Goal: Task Accomplishment & Management: Manage account settings

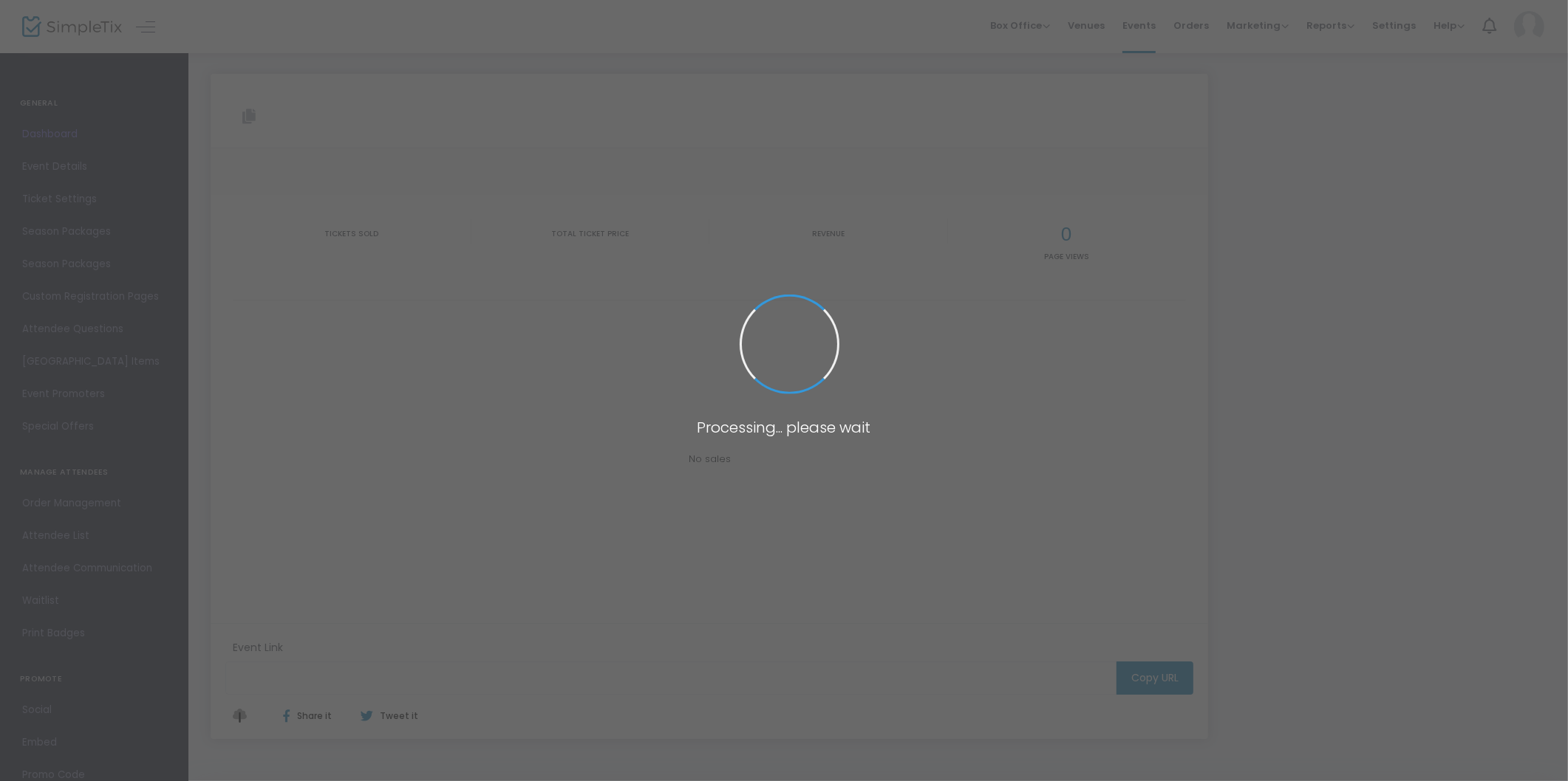
type input "[URL][DOMAIN_NAME]"
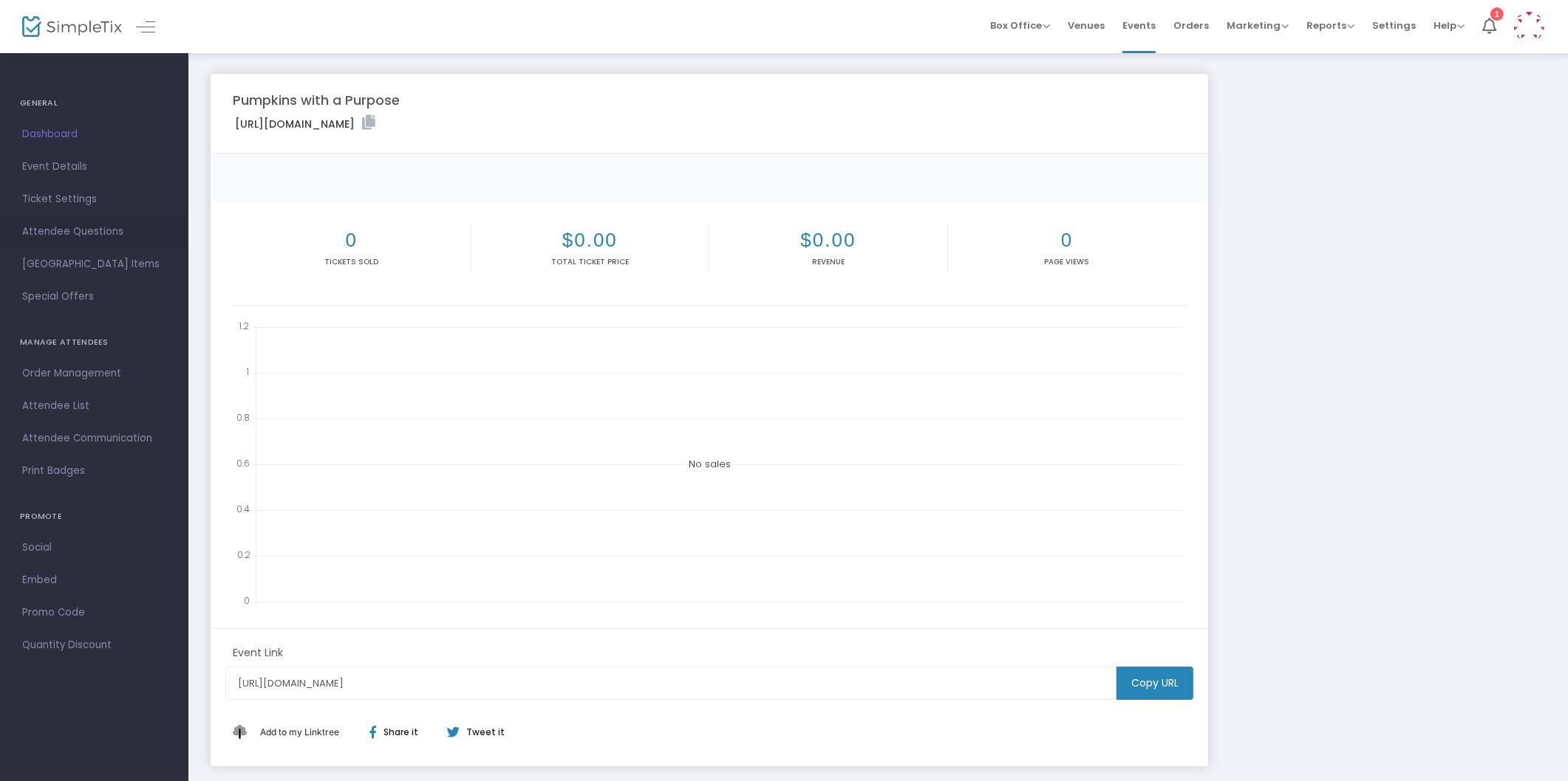
click at [50, 222] on span "Attendee Questions" at bounding box center [94, 232] width 144 height 19
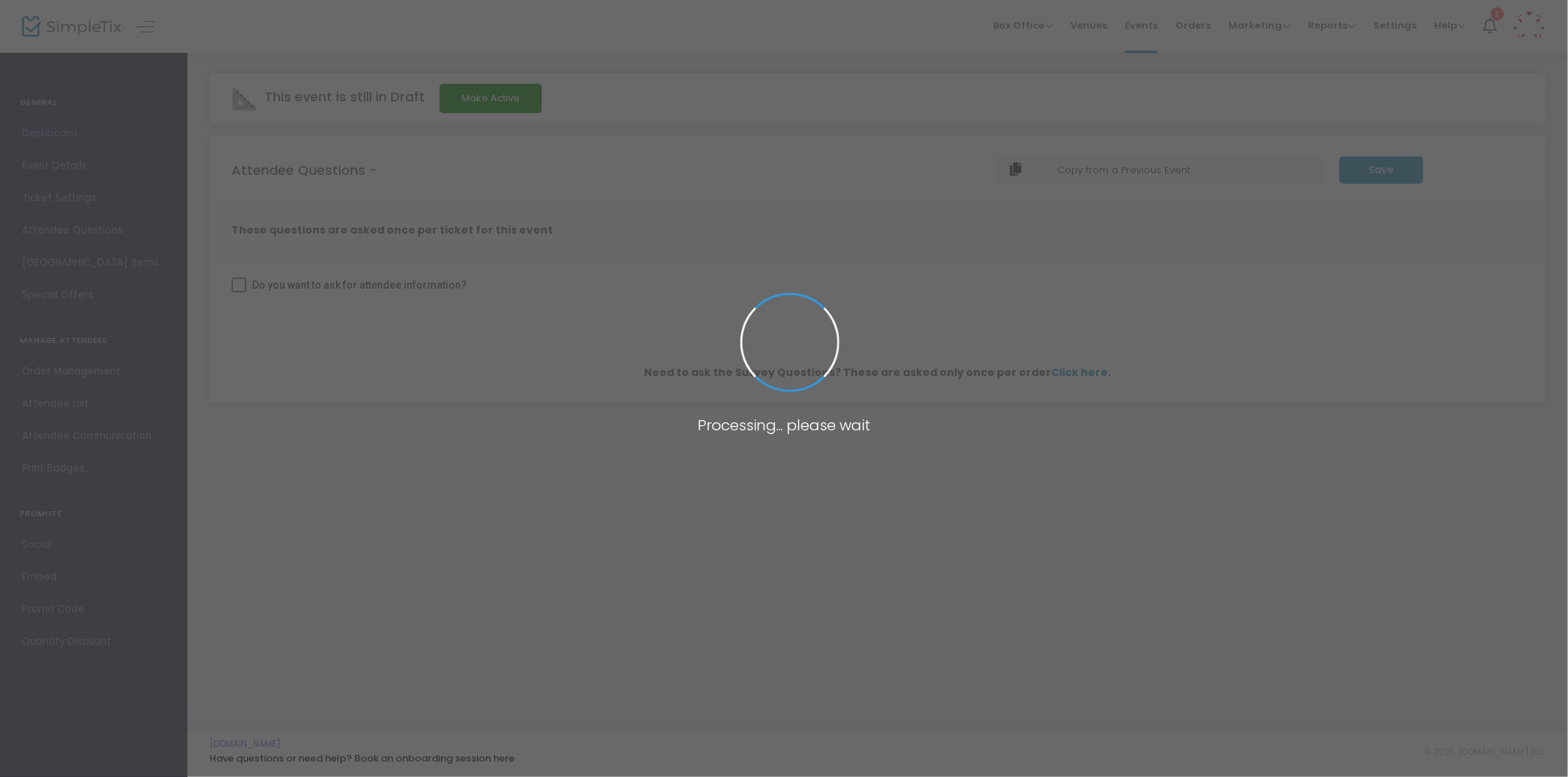
checkbox input "true"
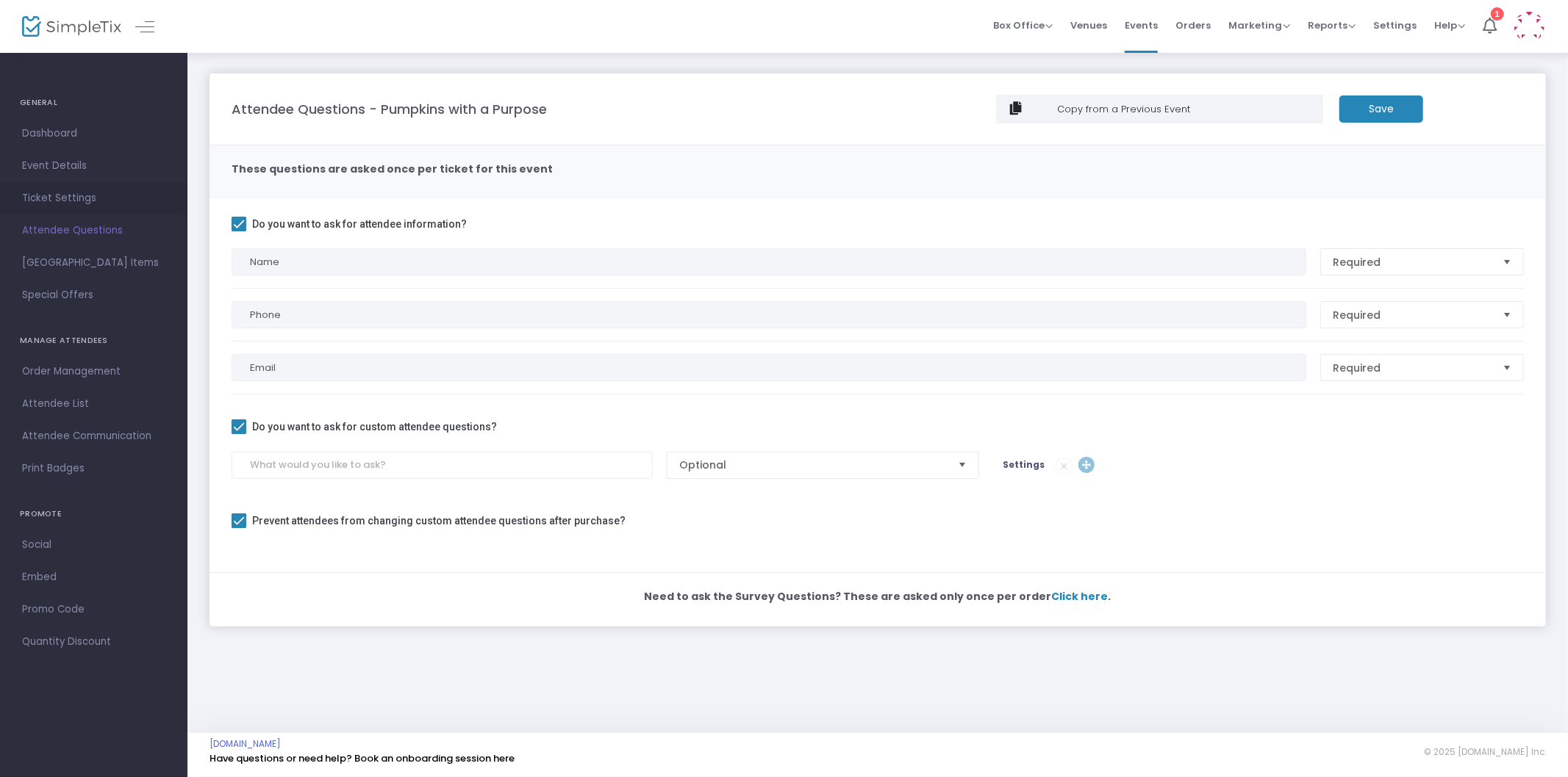
click at [84, 184] on link "Ticket Settings" at bounding box center [93, 198] width 188 height 32
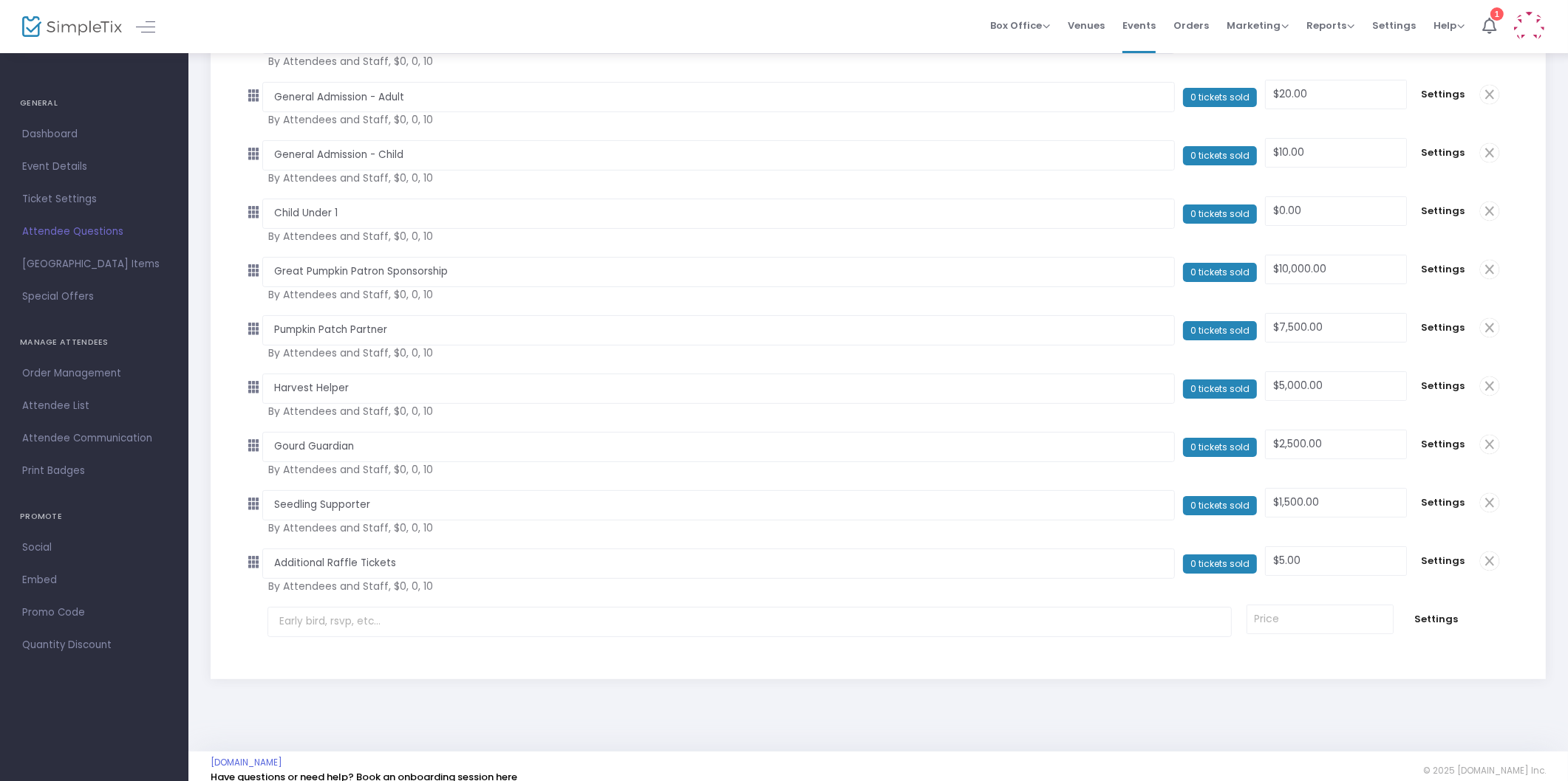
scroll to position [290, 0]
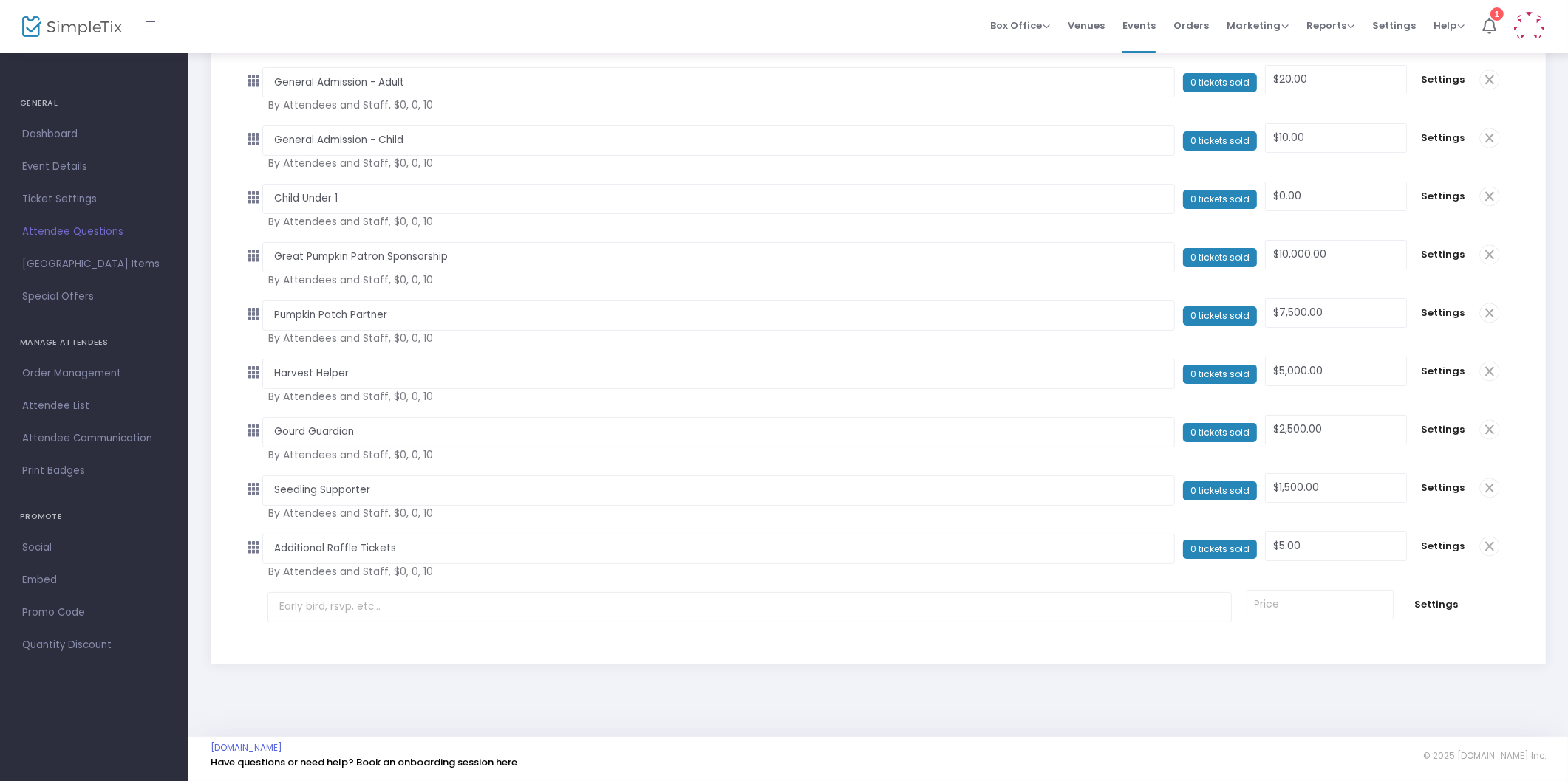
click at [1491, 542] on span at bounding box center [1490, 547] width 19 height 19
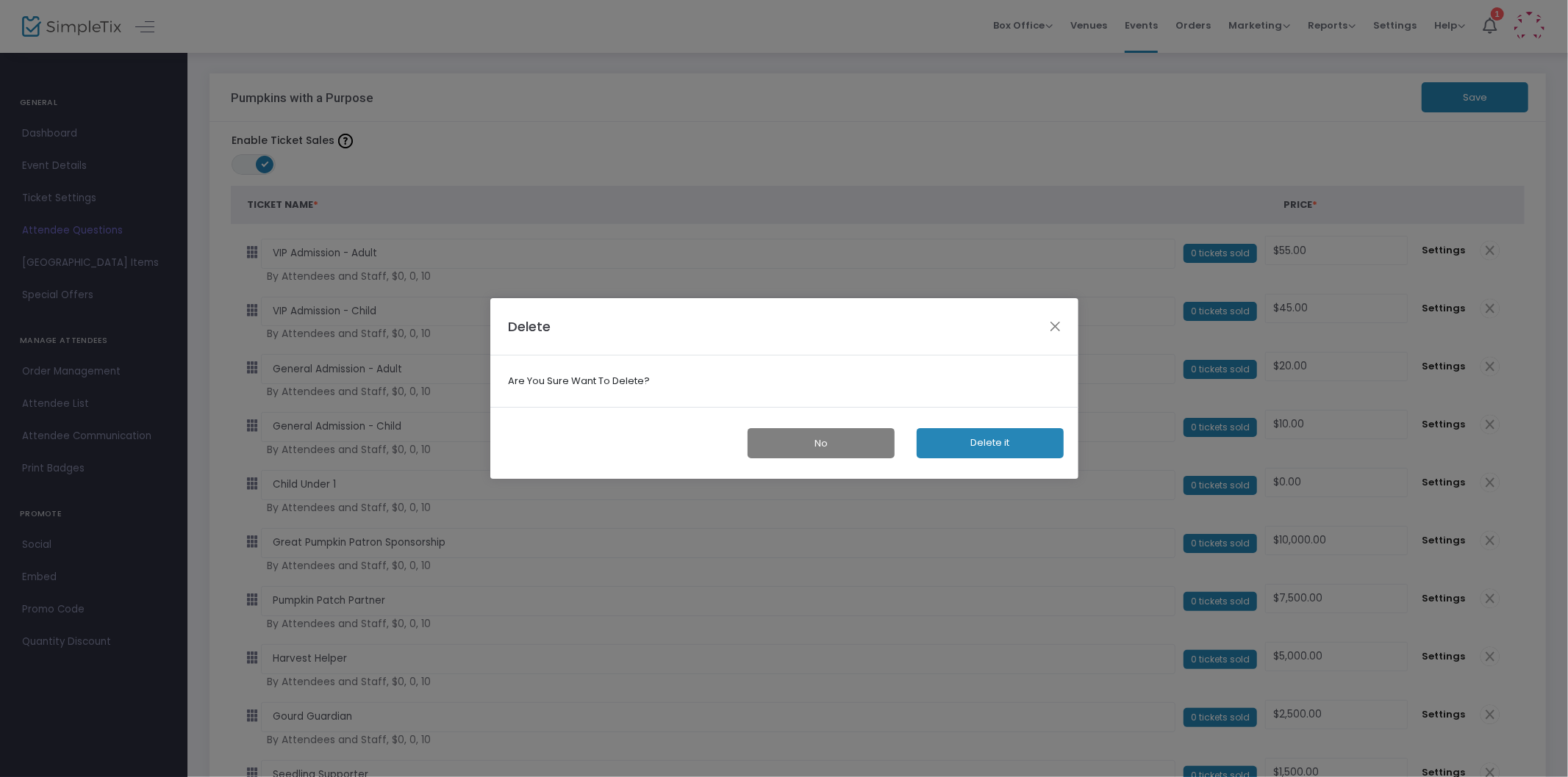
click at [991, 447] on button "Delete it" at bounding box center [990, 443] width 147 height 30
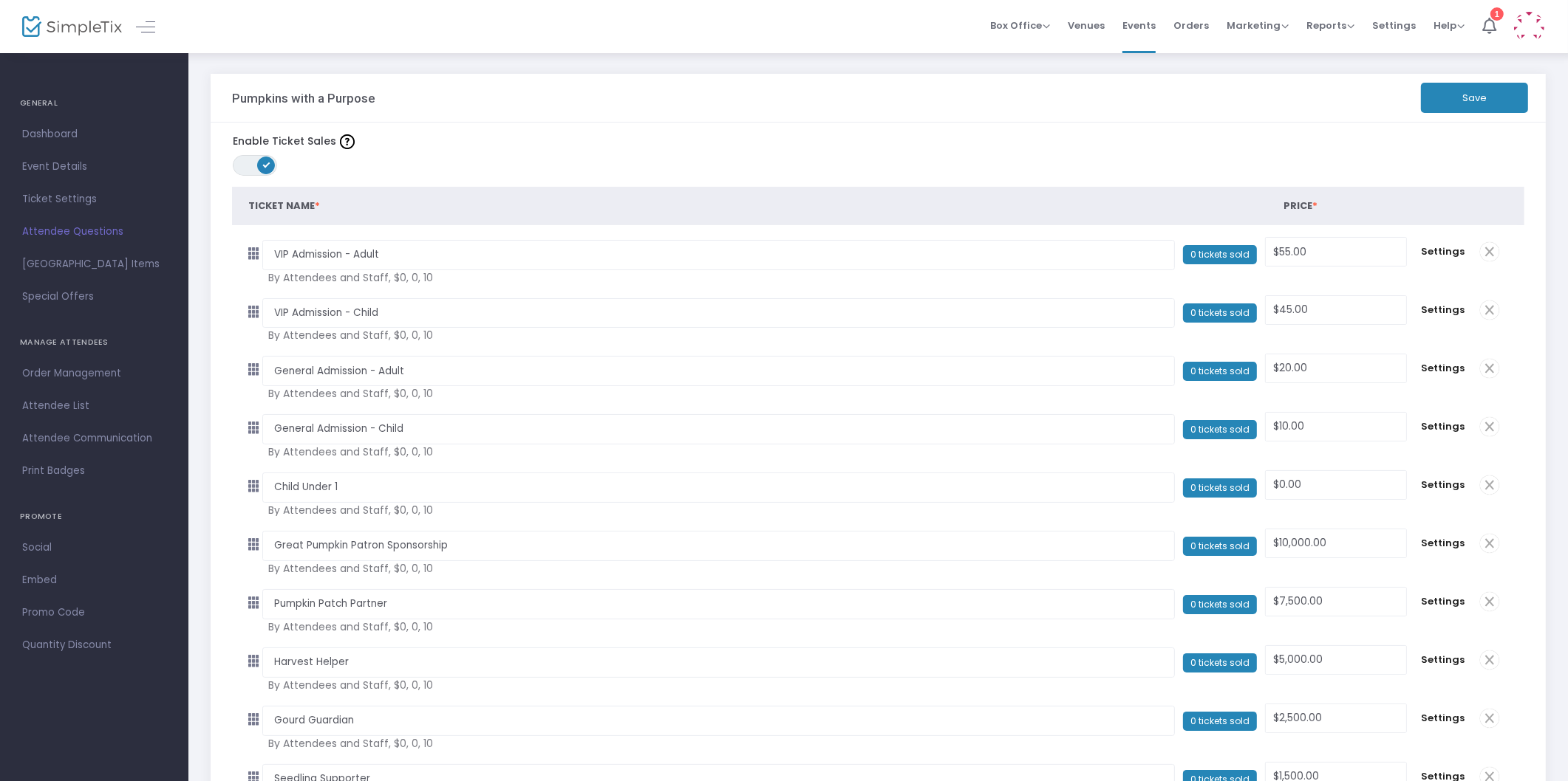
click at [1466, 96] on button "Save" at bounding box center [1474, 98] width 107 height 30
click at [76, 134] on span "Dashboard" at bounding box center [94, 134] width 144 height 19
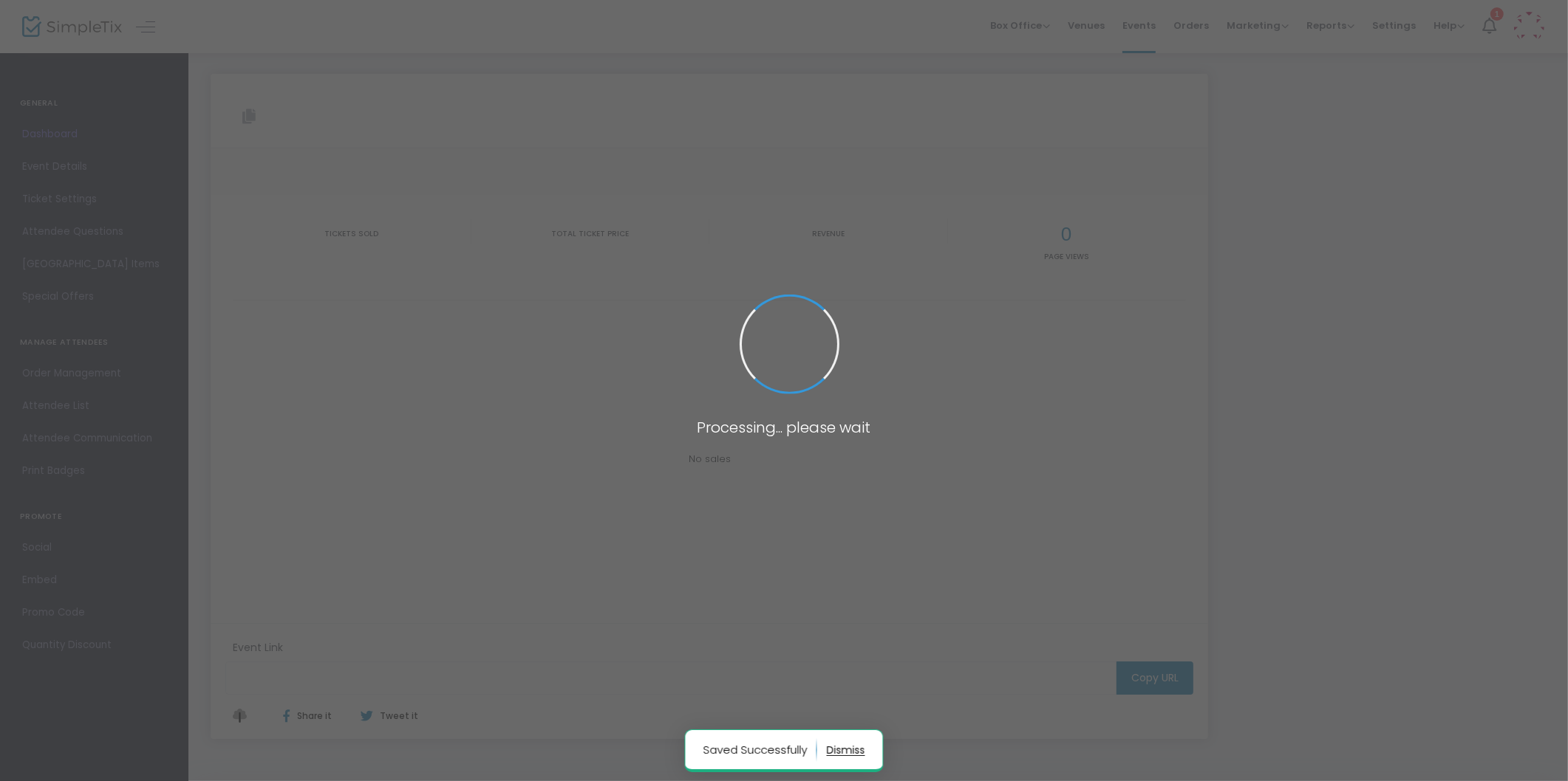
type input "https://www.simpletix.com/e/pumpkins-with-a-purpose-tickets-234212"
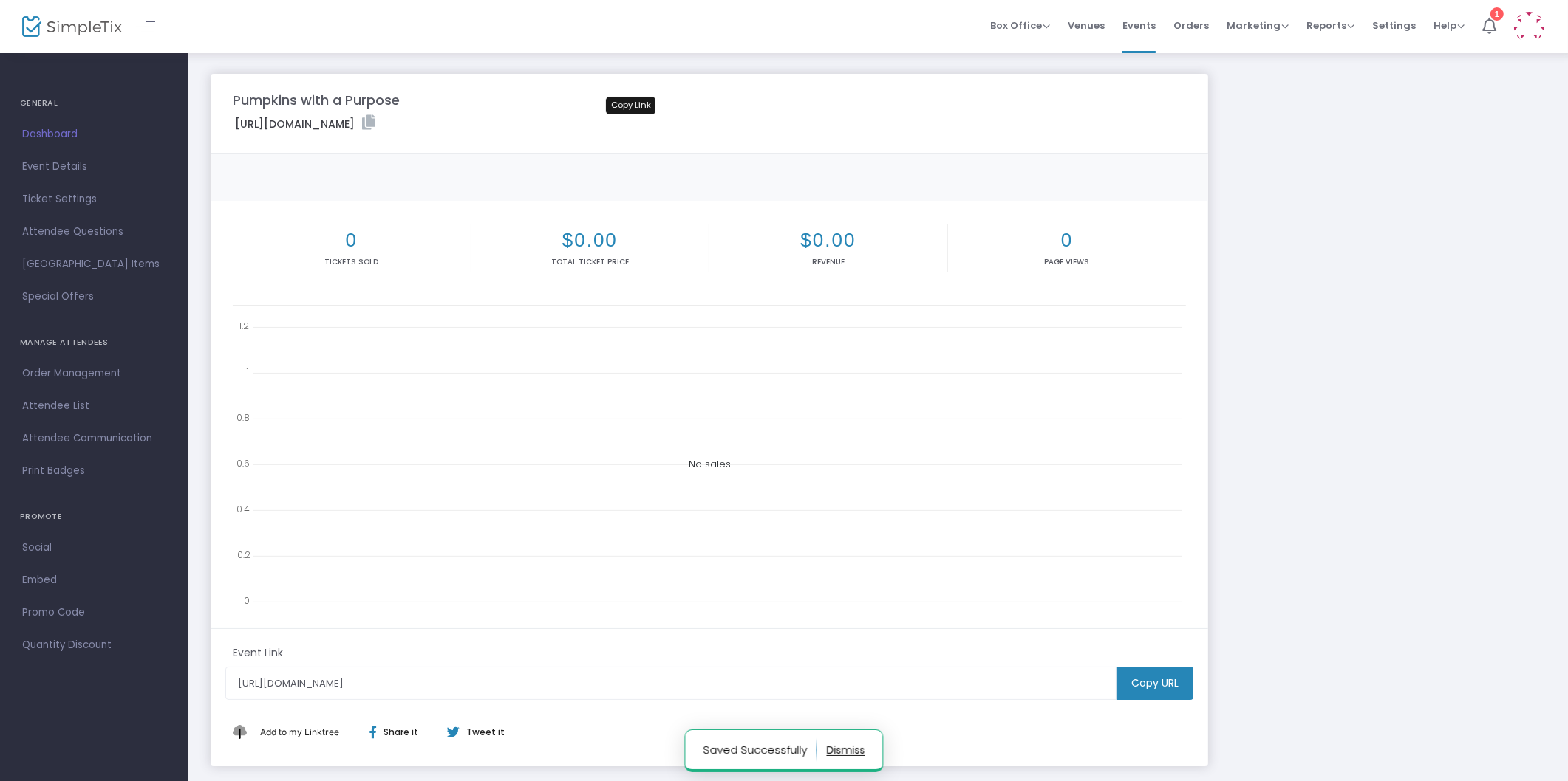
click at [376, 123] on icon at bounding box center [369, 123] width 13 height 15
click at [79, 199] on span "Ticket Settings" at bounding box center [94, 199] width 144 height 19
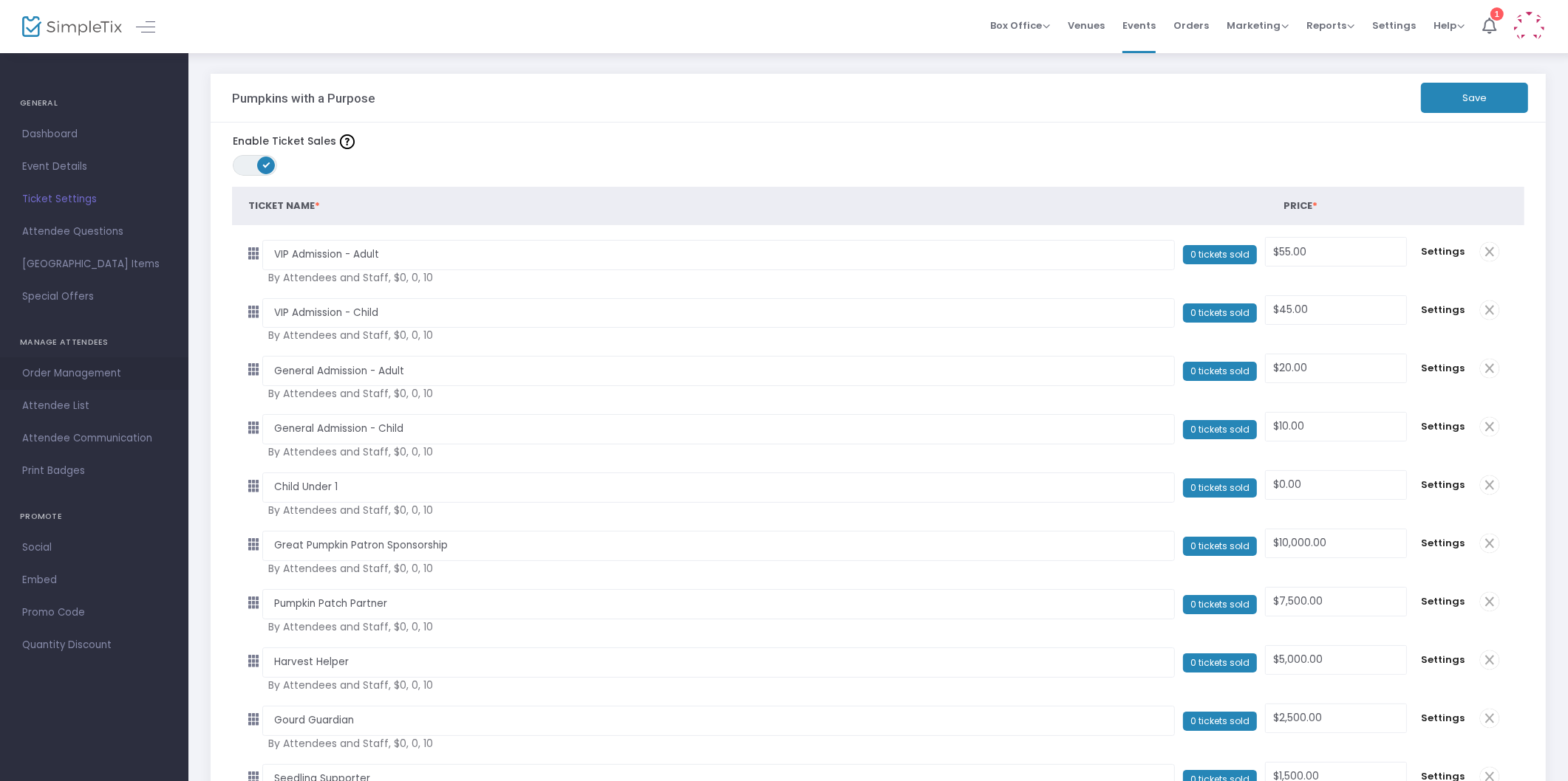
click at [48, 375] on span "Order Management" at bounding box center [94, 374] width 144 height 19
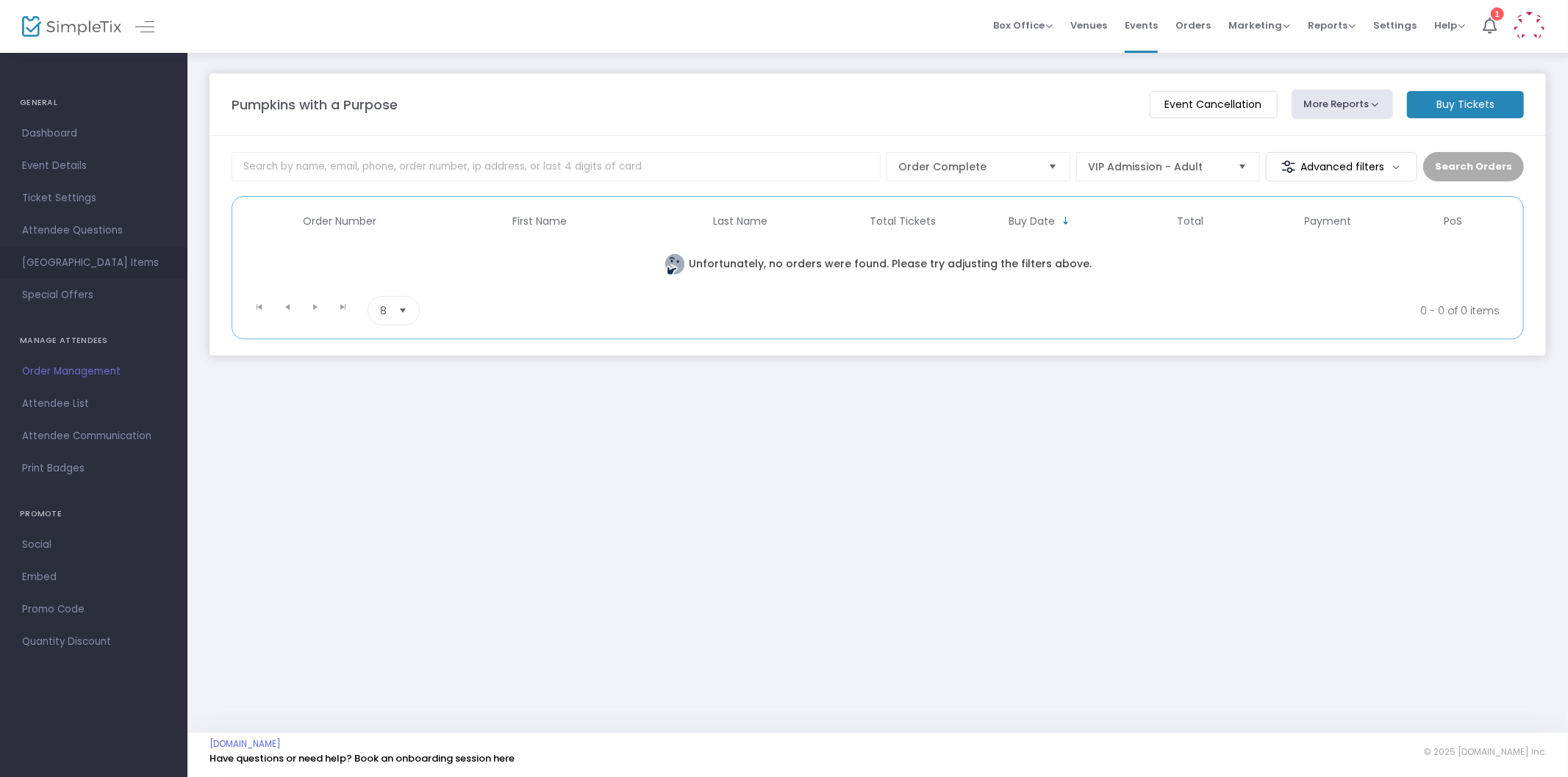
click at [86, 262] on span "Suggested Square Items" at bounding box center [93, 263] width 143 height 19
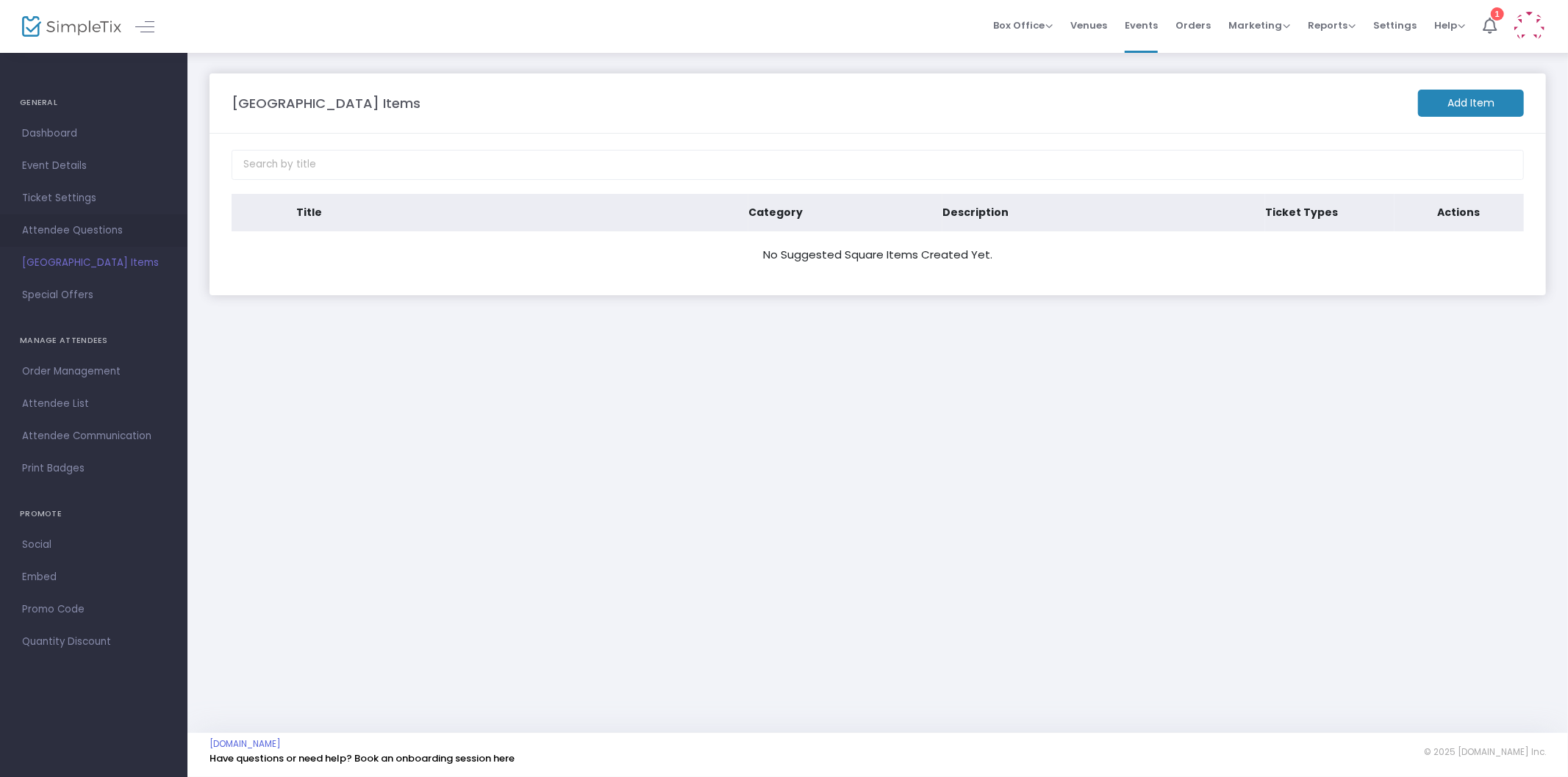
click at [76, 223] on span "Attendee Questions" at bounding box center [93, 231] width 143 height 19
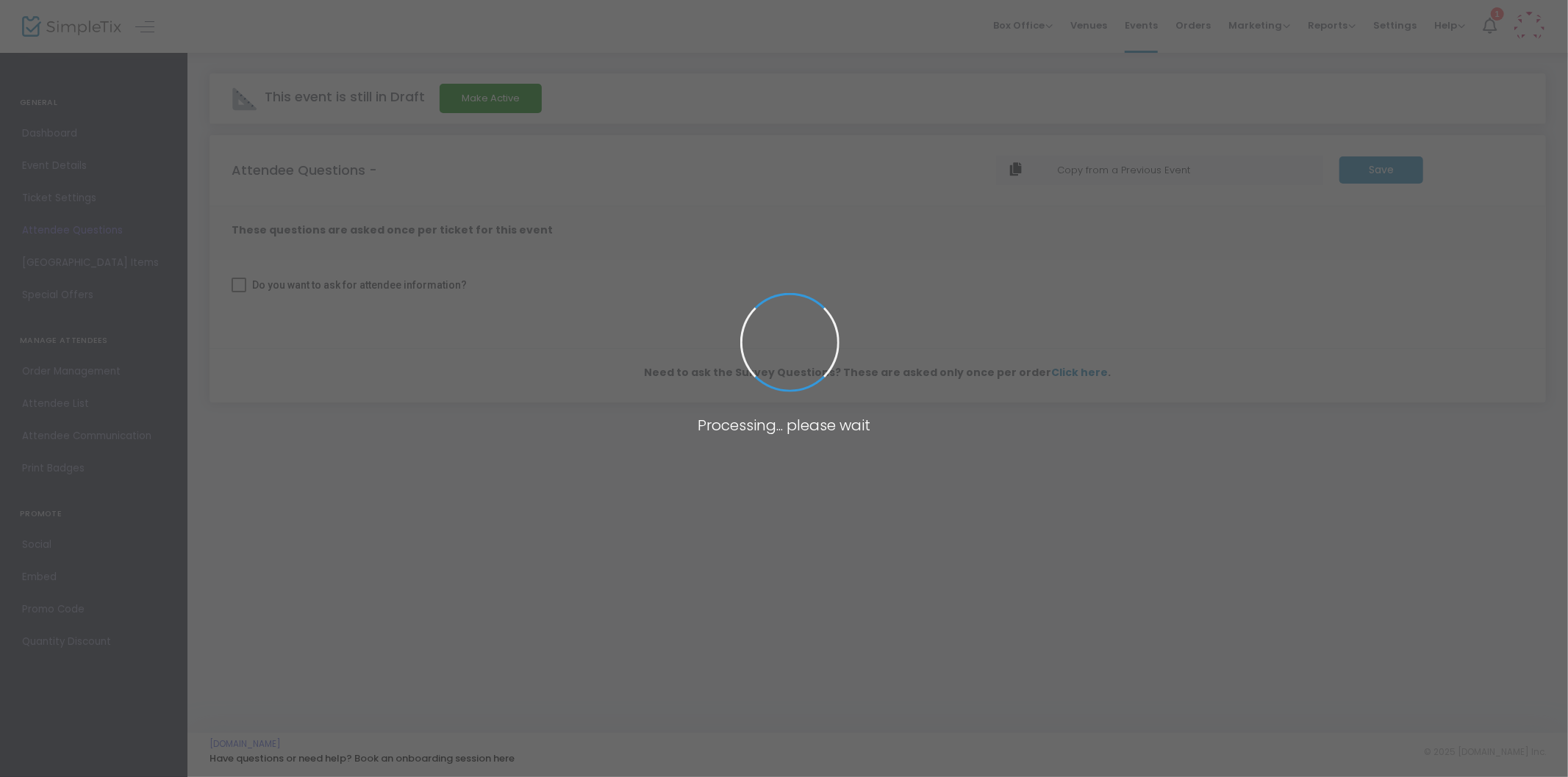
checkbox input "true"
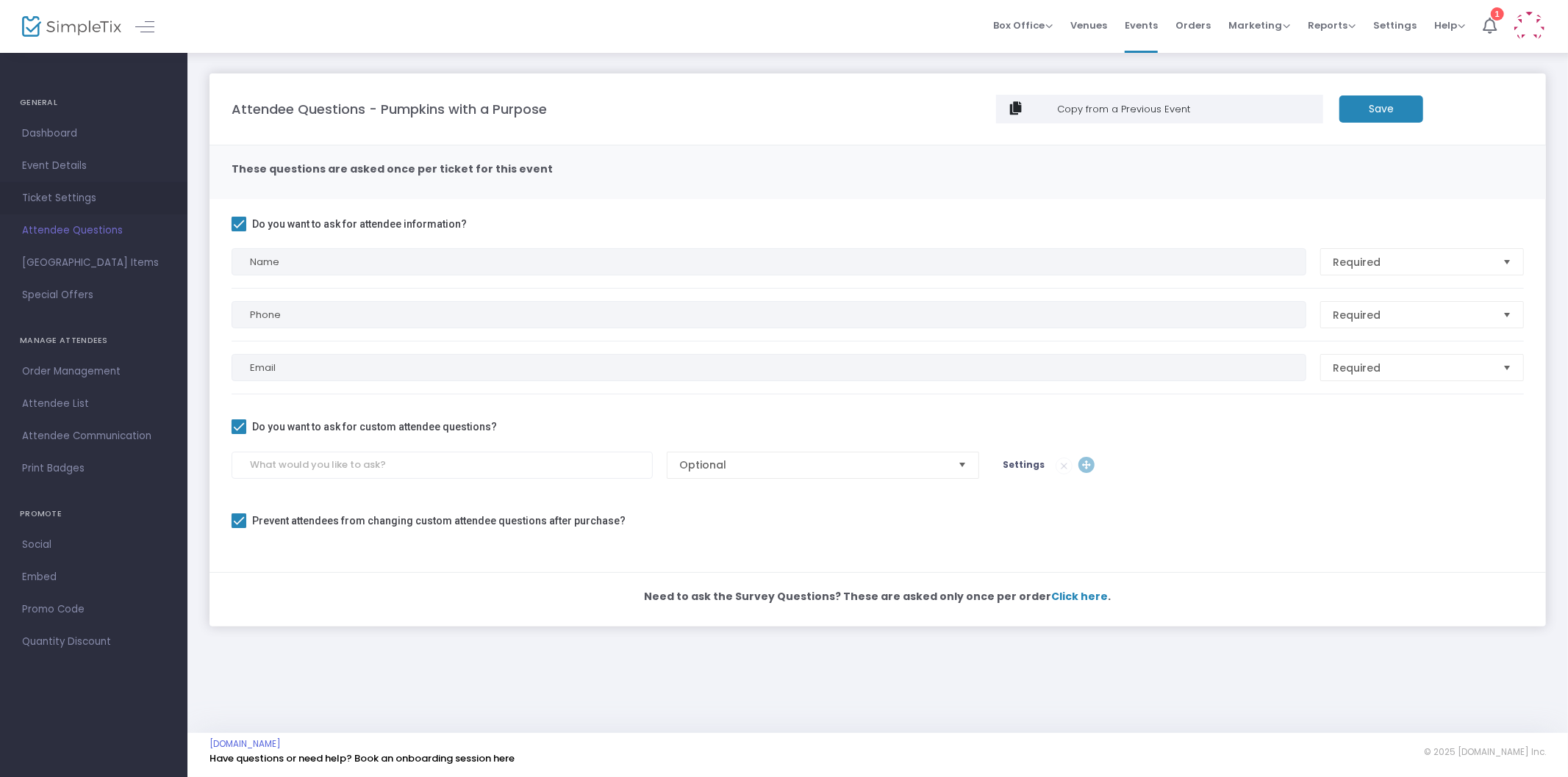
click at [53, 197] on span "Ticket Settings" at bounding box center [93, 198] width 143 height 19
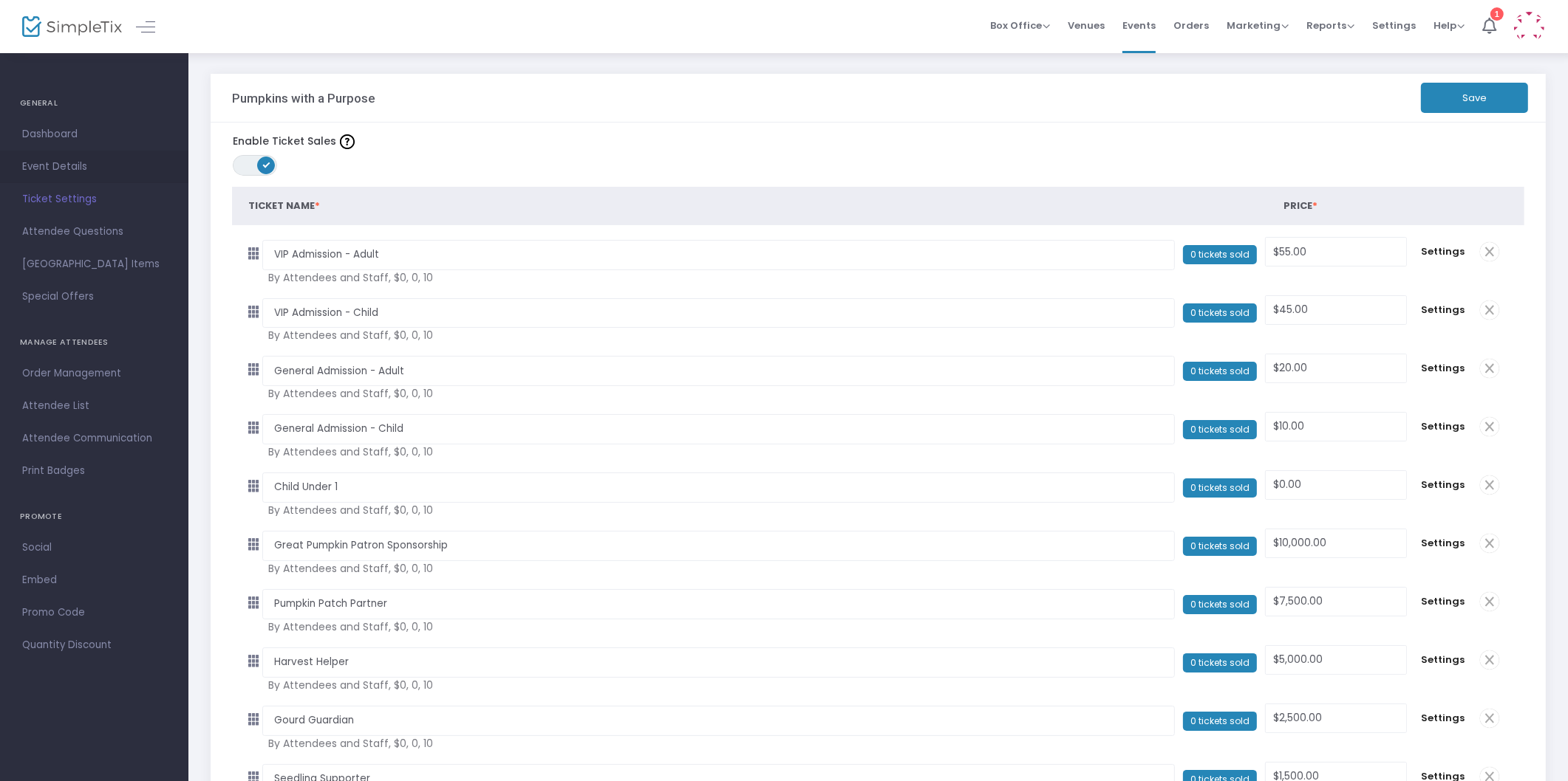
click at [38, 158] on span "Event Details" at bounding box center [94, 167] width 144 height 19
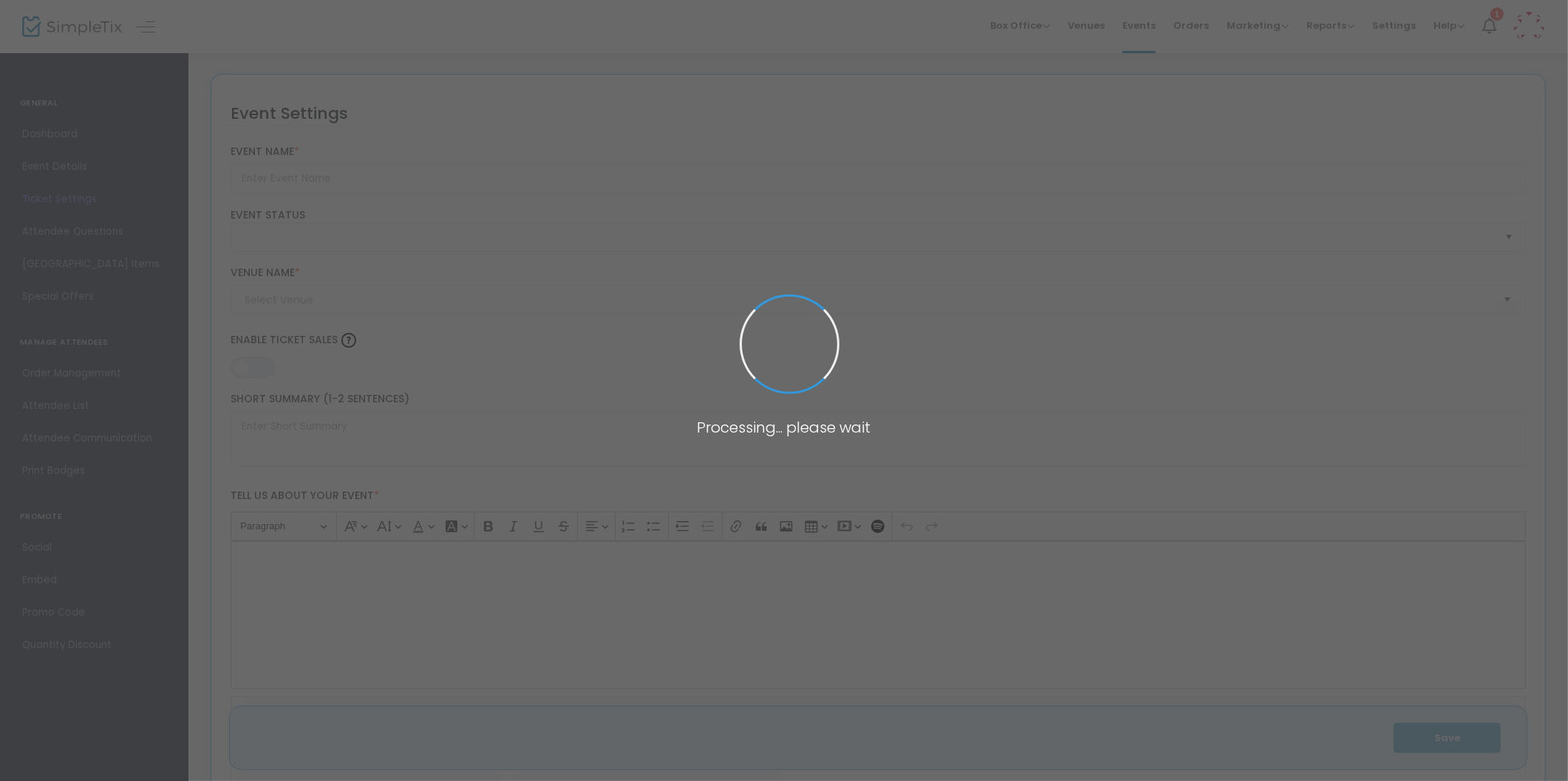
type input "Pumpkins with a Purpose"
type textarea "Join the Omaha Children's Museum with another year of Pumpkins with a Purpose! …"
type input "7.000 %"
type input "Buy Tickets"
type input "Omaha Children's Museum"
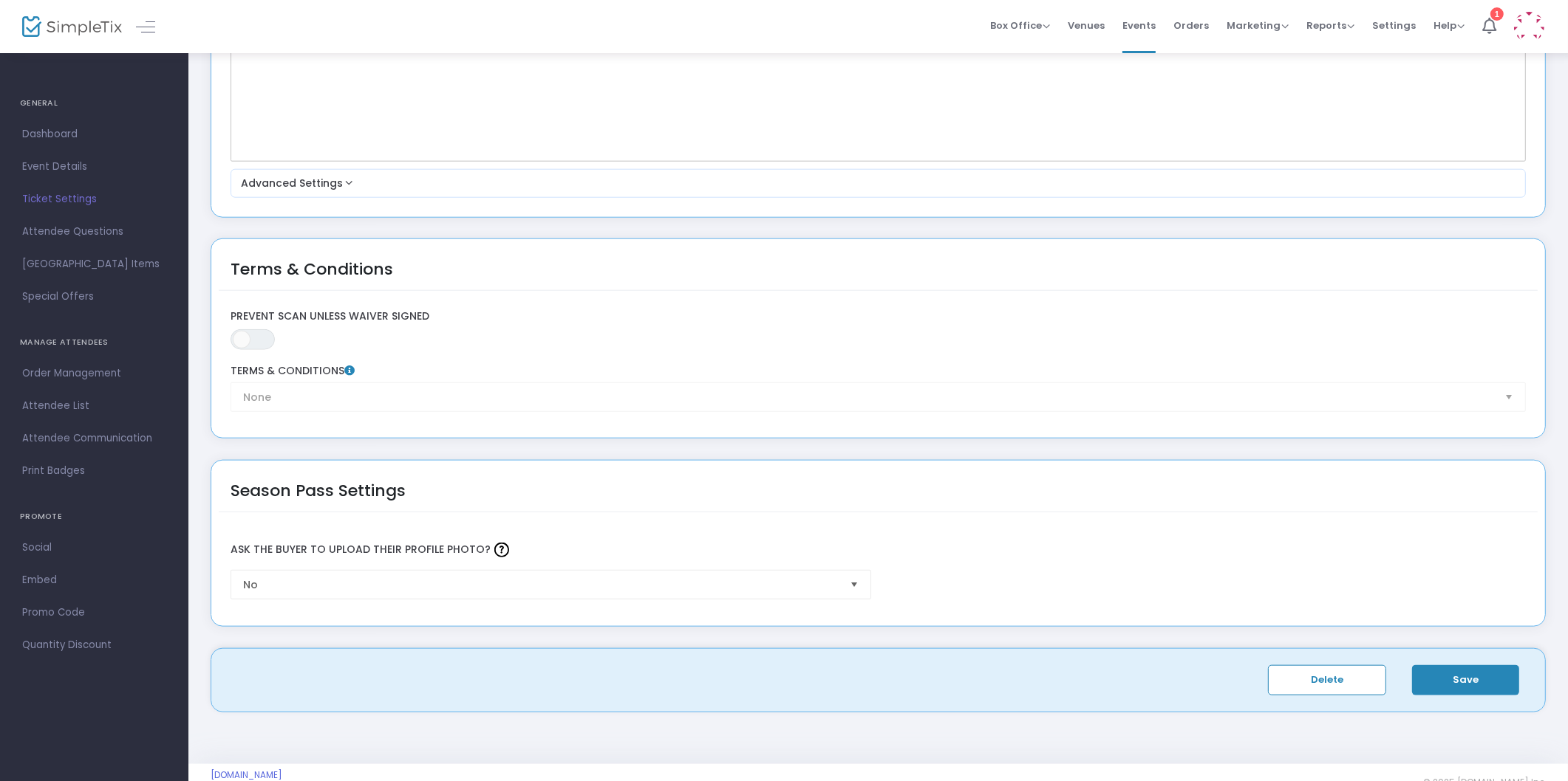
scroll to position [1995, 0]
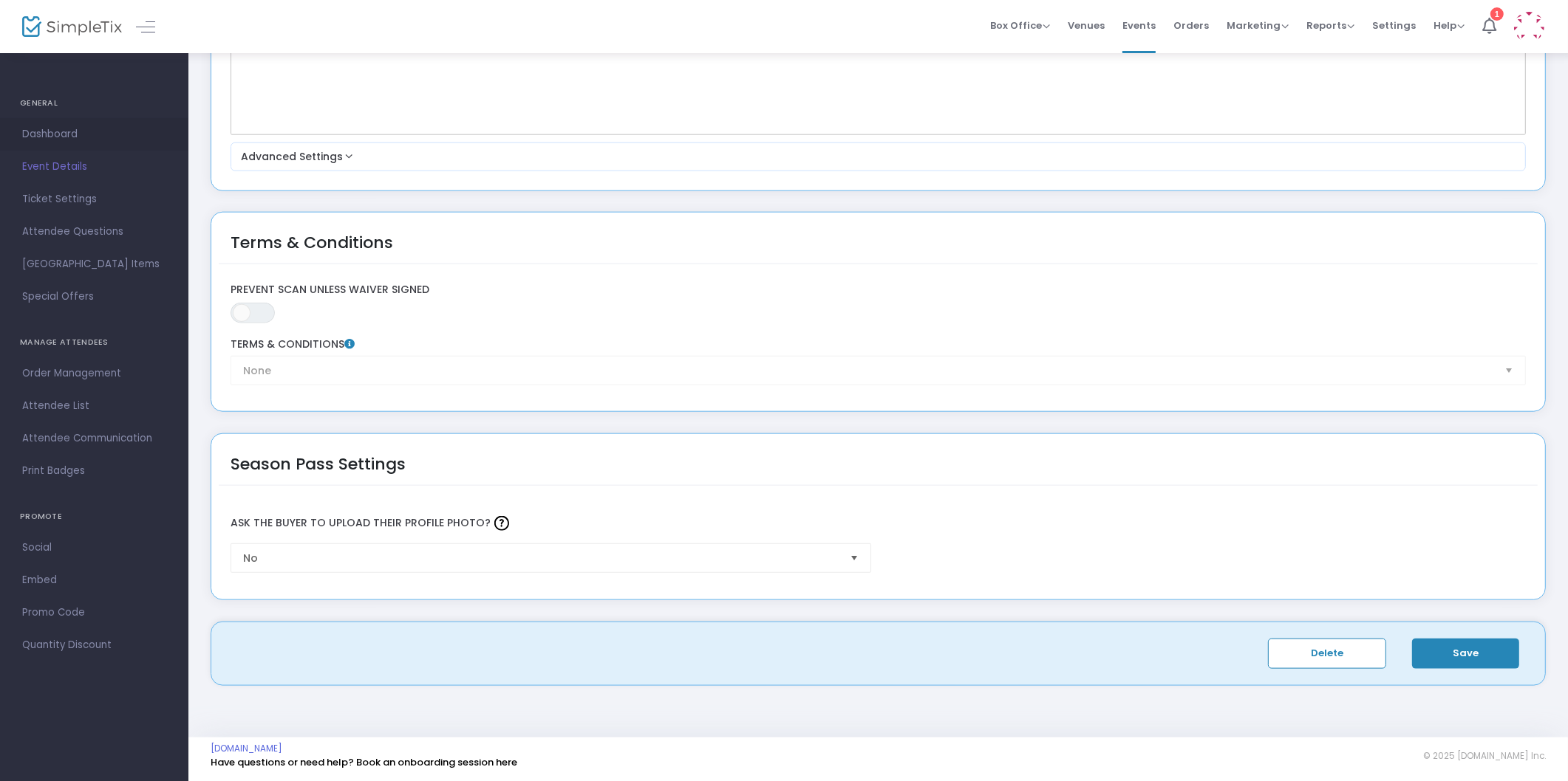
click at [64, 138] on span "Dashboard" at bounding box center [94, 134] width 144 height 19
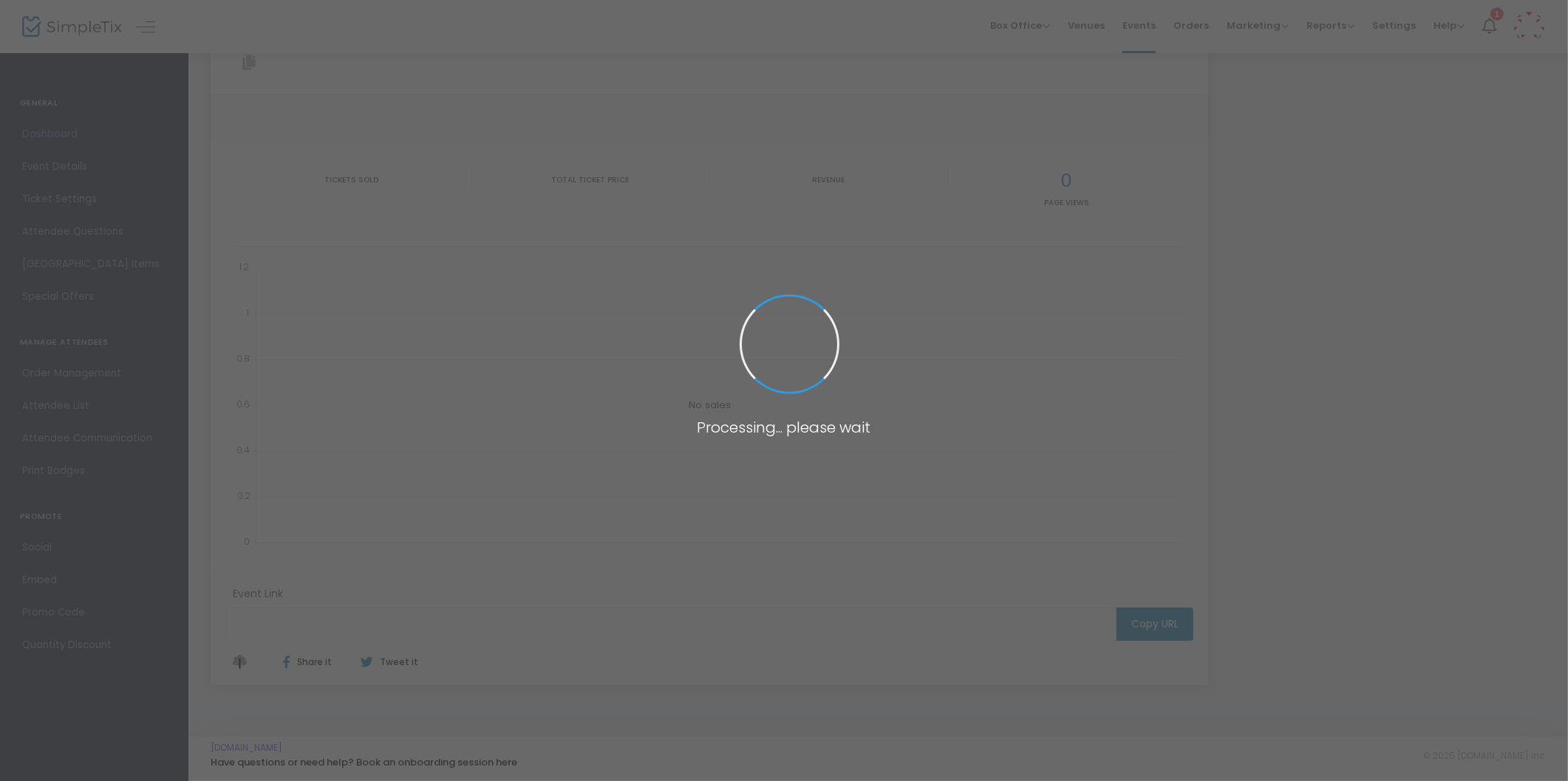
type input "https://www.simpletix.com/e/pumpkins-with-a-purpose-tickets-234212"
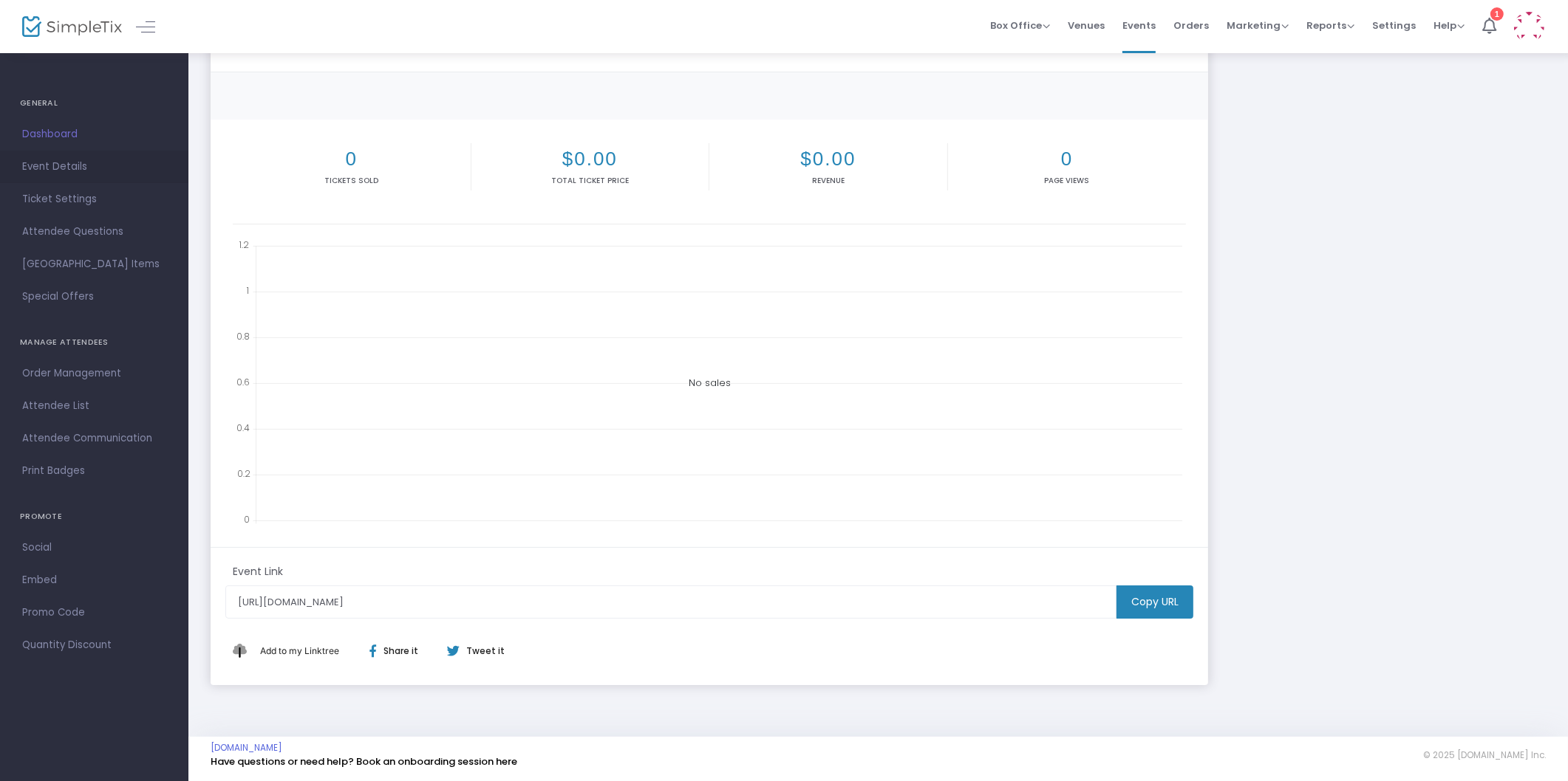
click at [69, 163] on span "Event Details" at bounding box center [94, 167] width 144 height 19
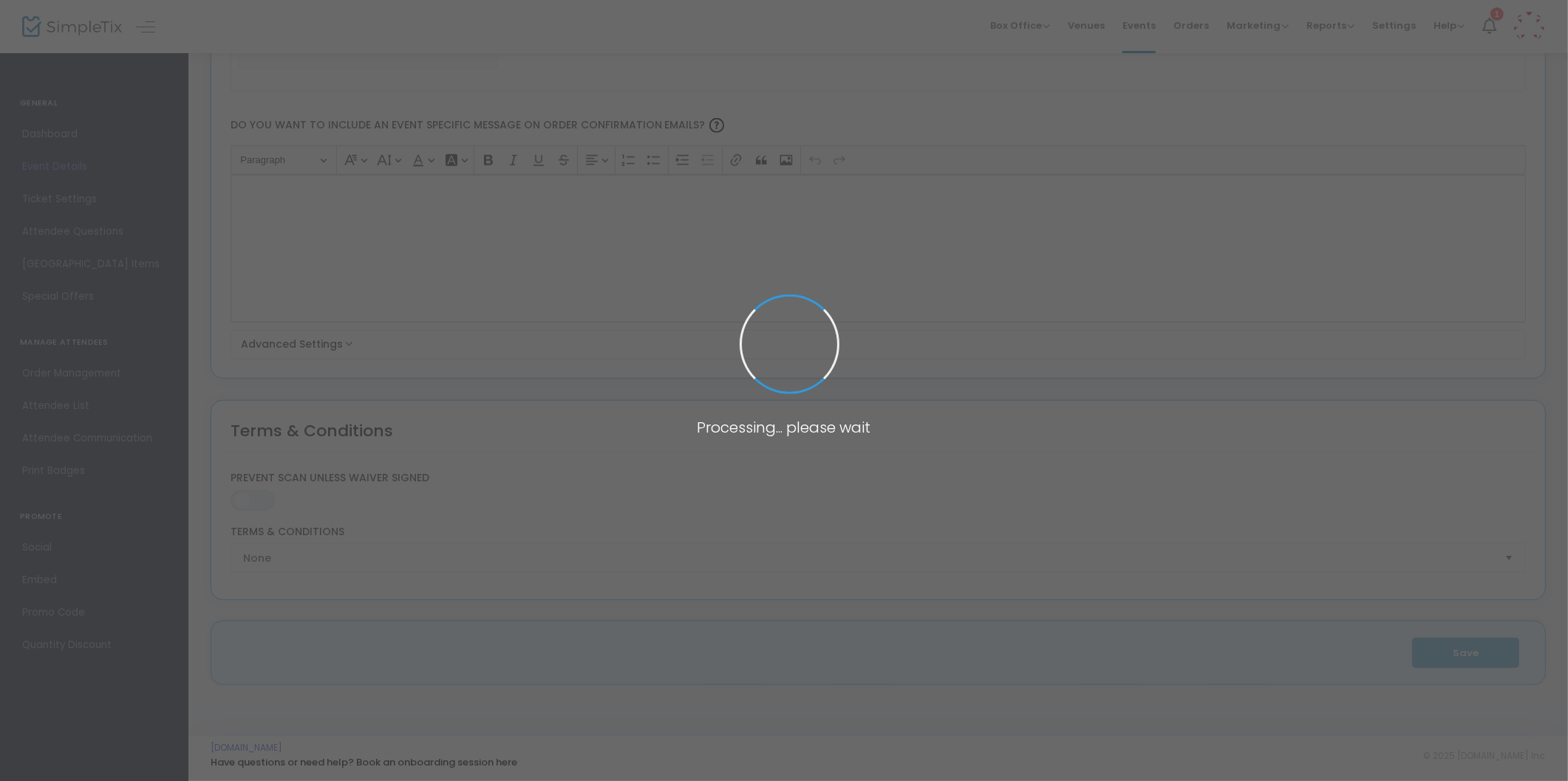
type input "Pumpkins with a Purpose"
type textarea "Join the Omaha Children's Museum with another year of Pumpkins with a Purpose! …"
type input "7.000 %"
type input "Buy Tickets"
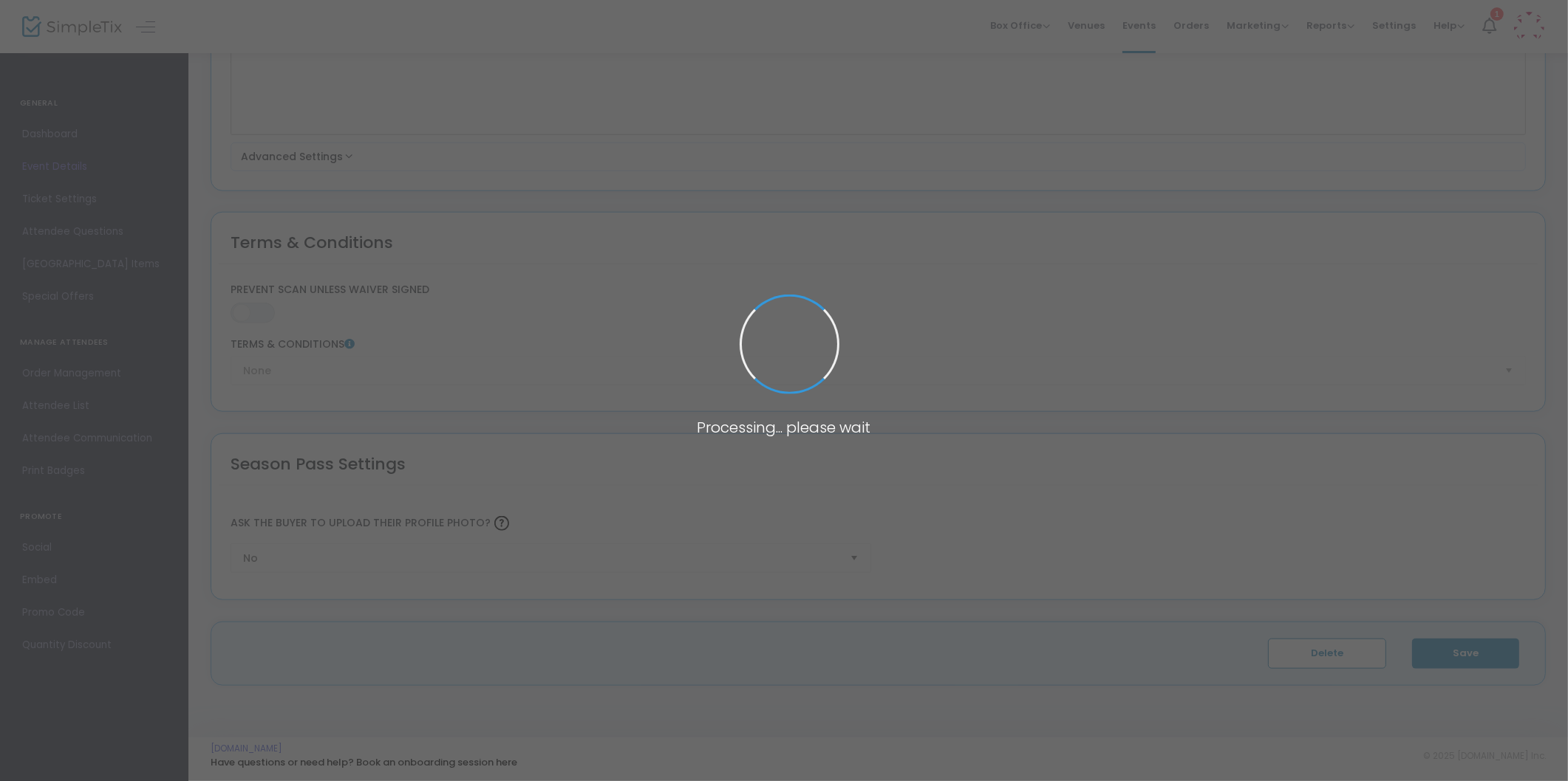
type input "Omaha Children's Museum"
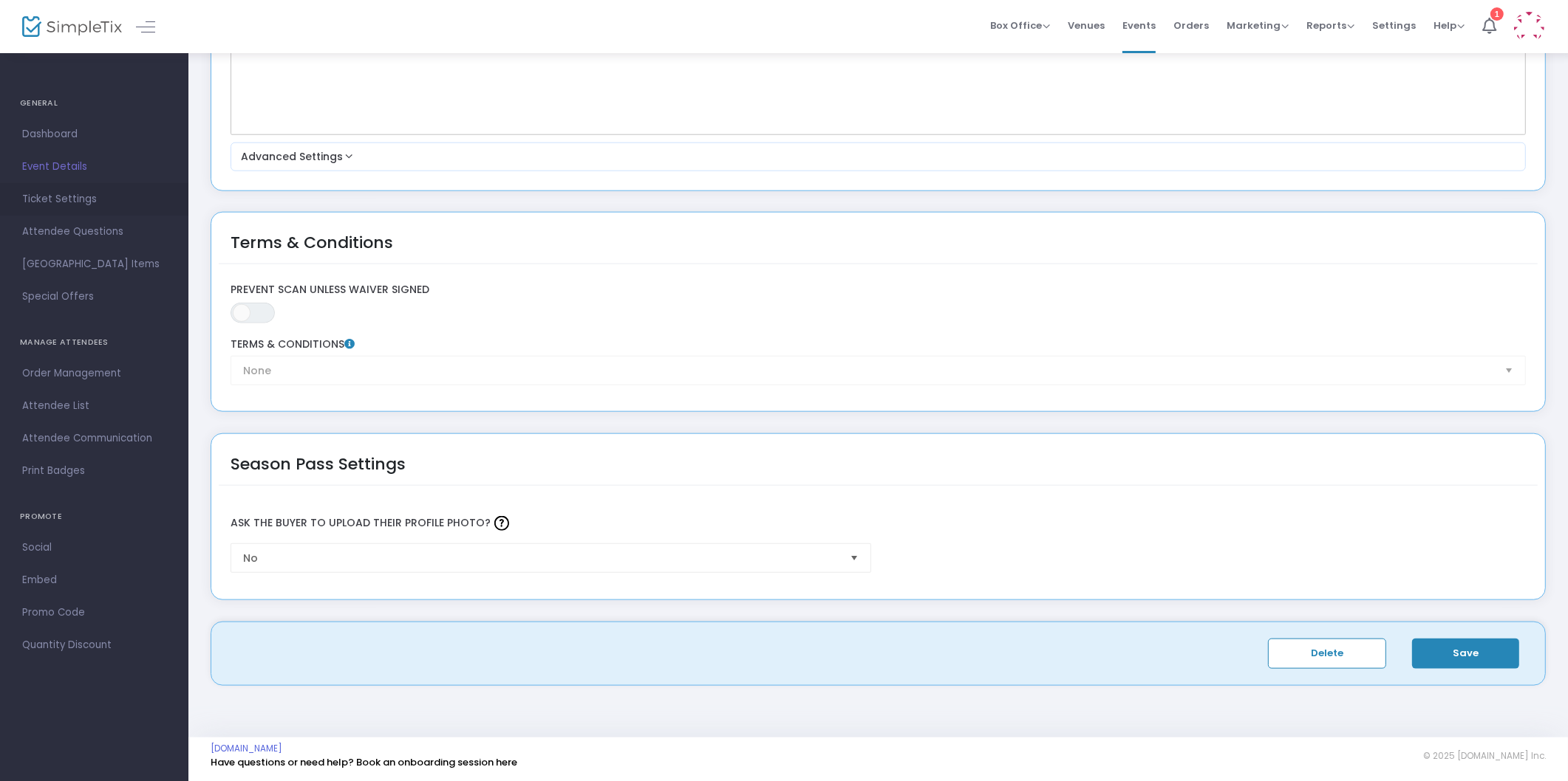
click at [53, 185] on link "Ticket Settings" at bounding box center [94, 199] width 189 height 33
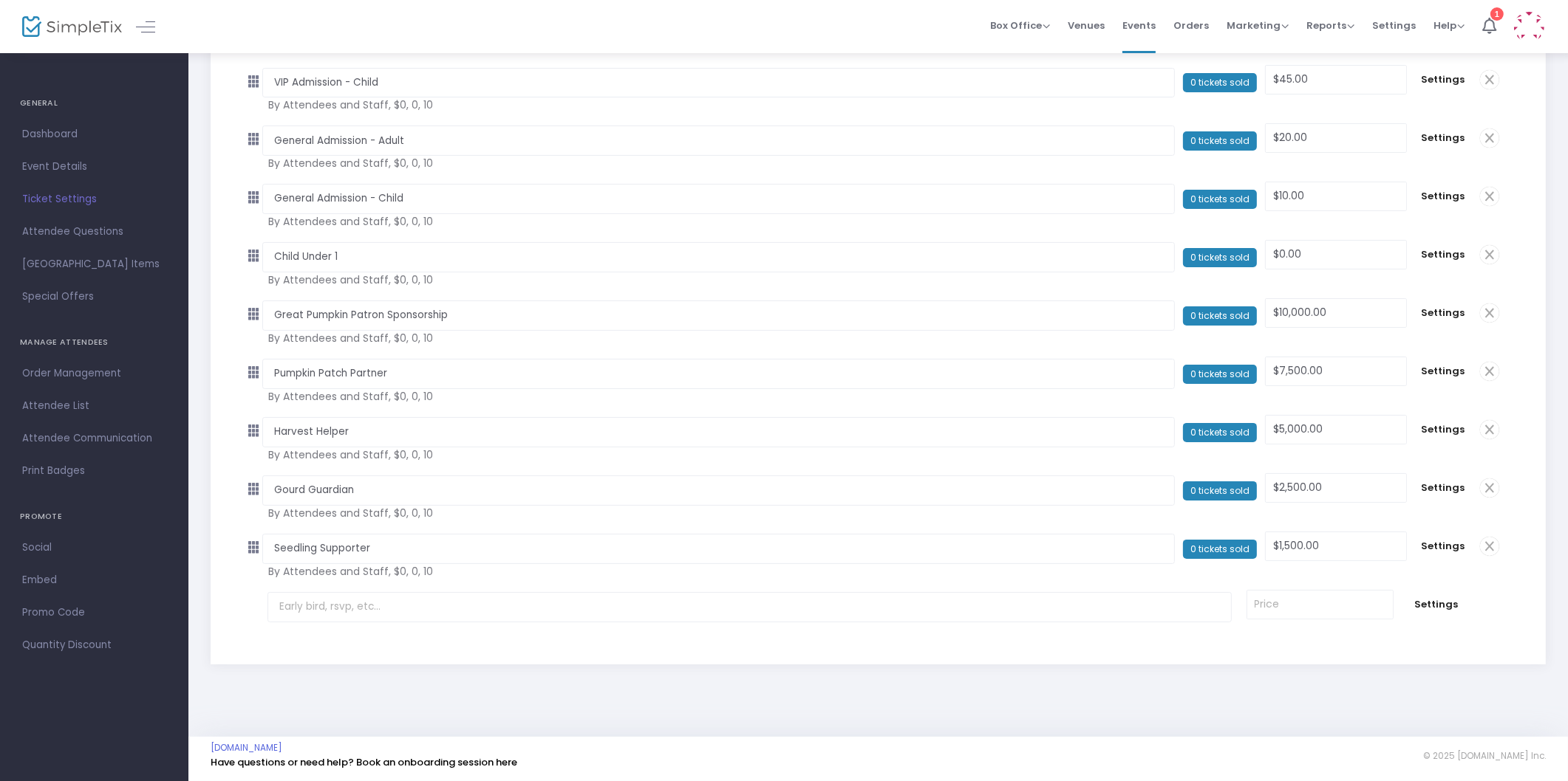
scroll to position [231, 0]
click at [77, 167] on span "Event Details" at bounding box center [94, 167] width 144 height 19
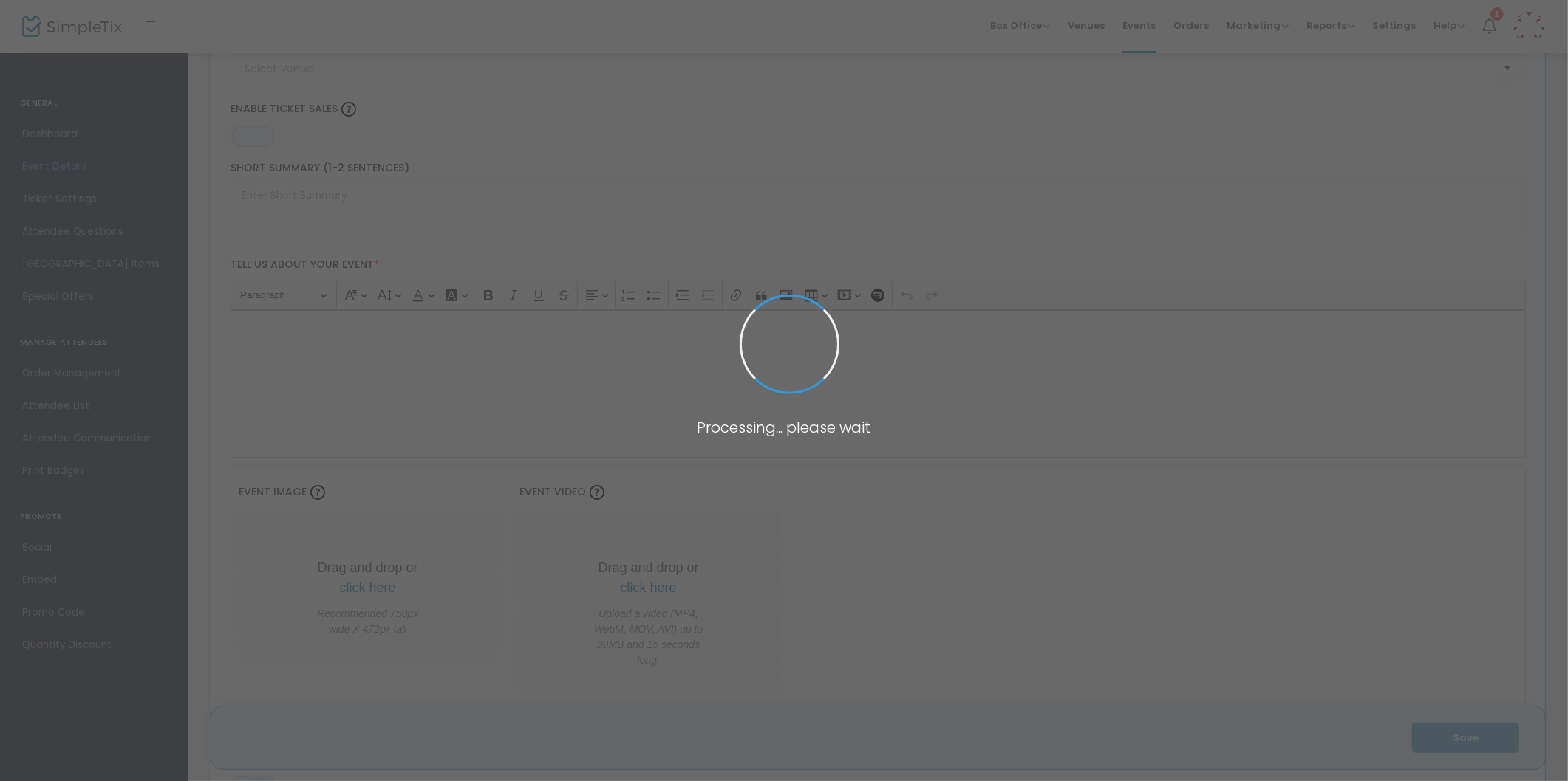
scroll to position [1995, 0]
type input "Pumpkins with a Purpose"
type textarea "Join the Omaha Children's Museum with another year of Pumpkins with a Purpose! …"
type input "7.000 %"
type input "Buy Tickets"
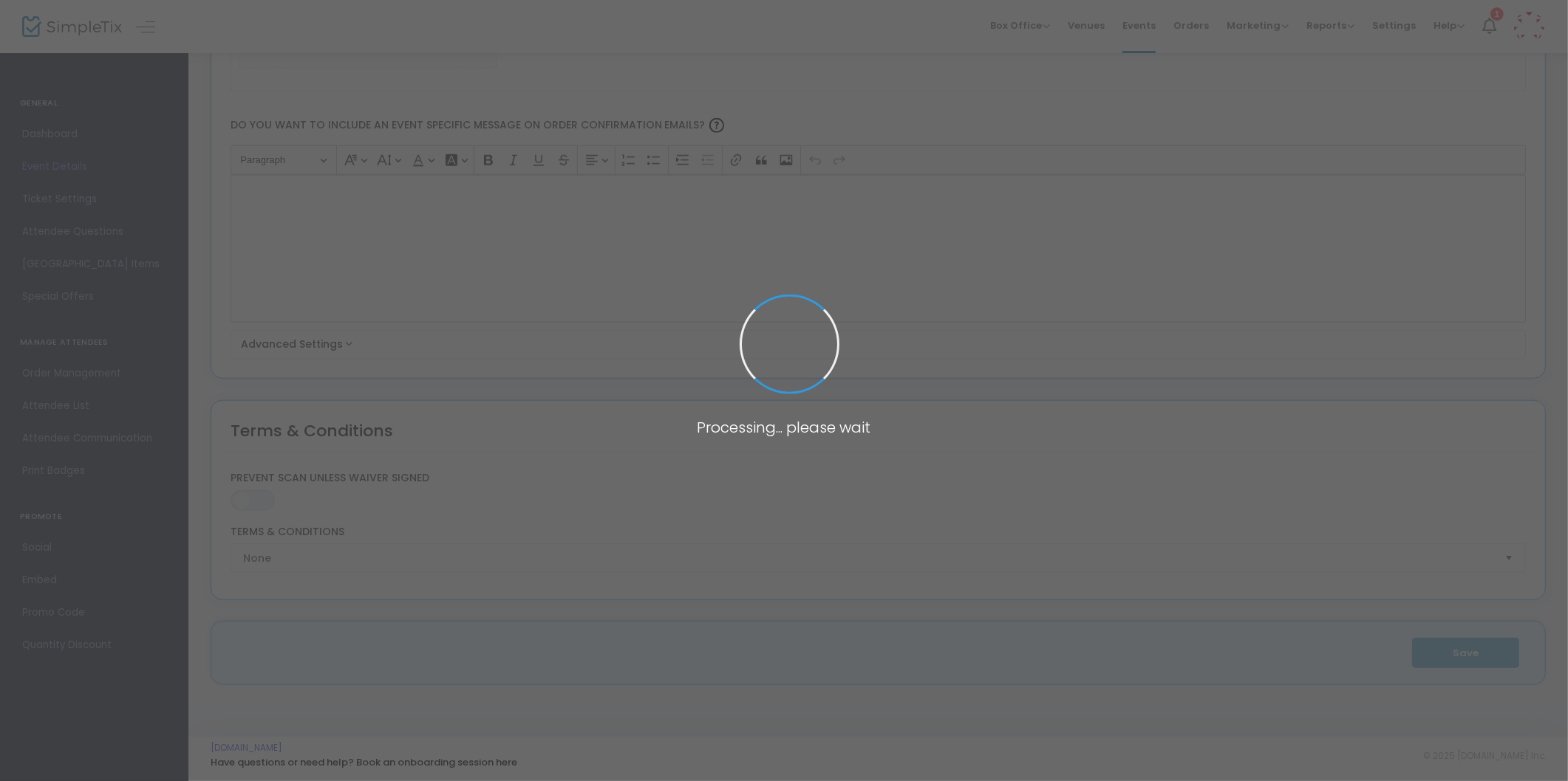
type input "Omaha Children's Museum"
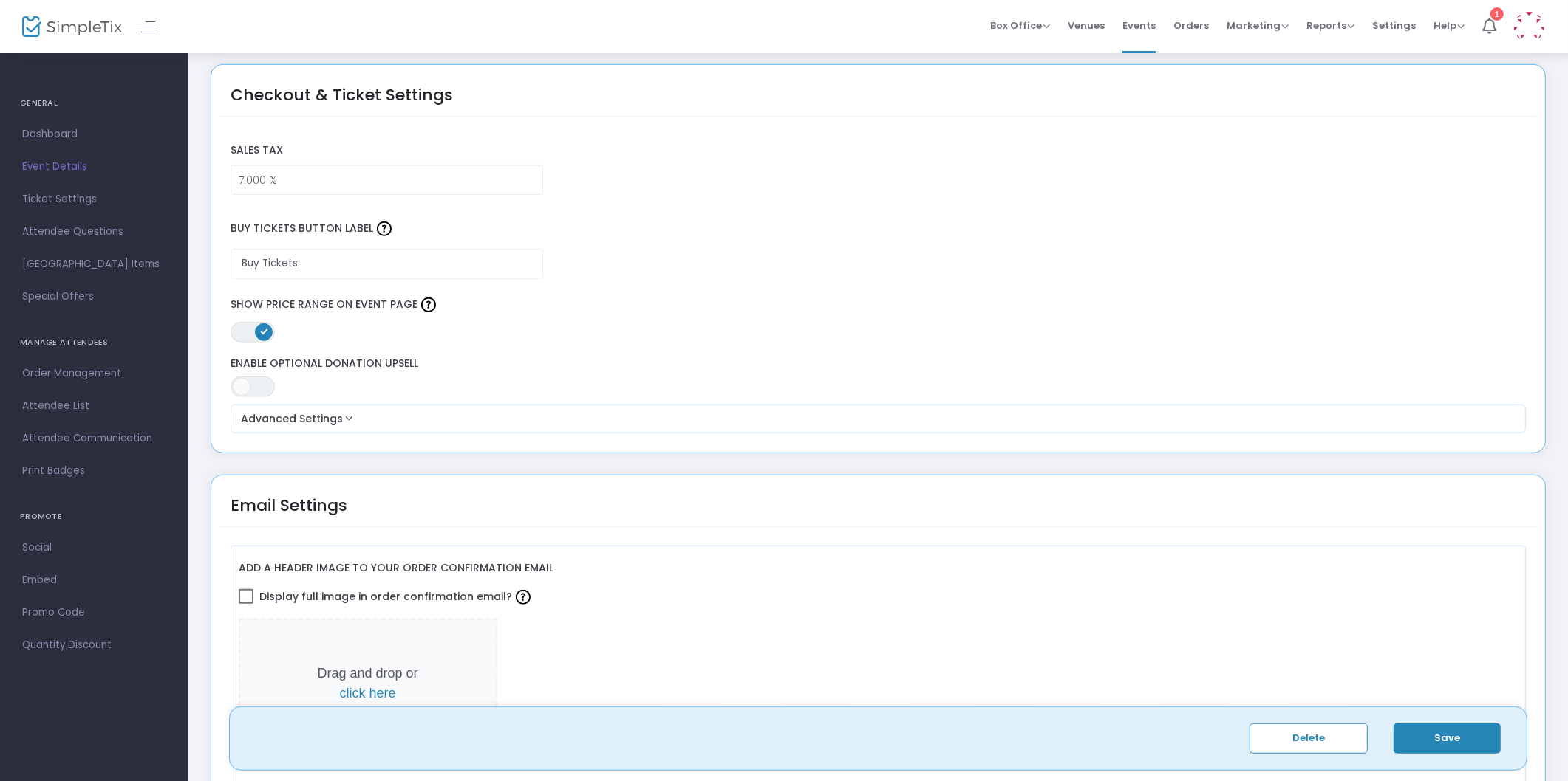
scroll to position [1093, 0]
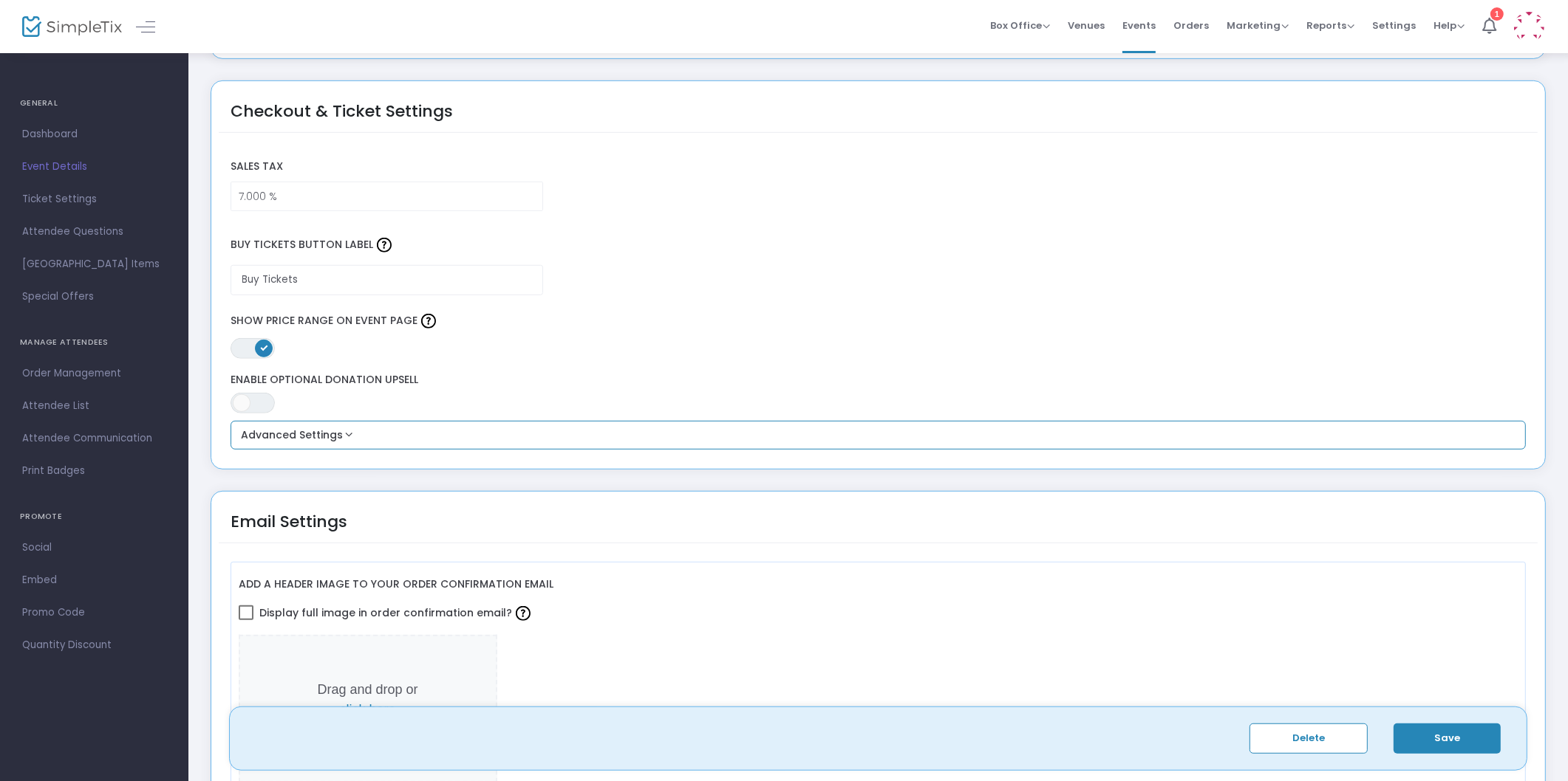
click at [335, 437] on button "Advanced Settings" at bounding box center [878, 436] width 1284 height 18
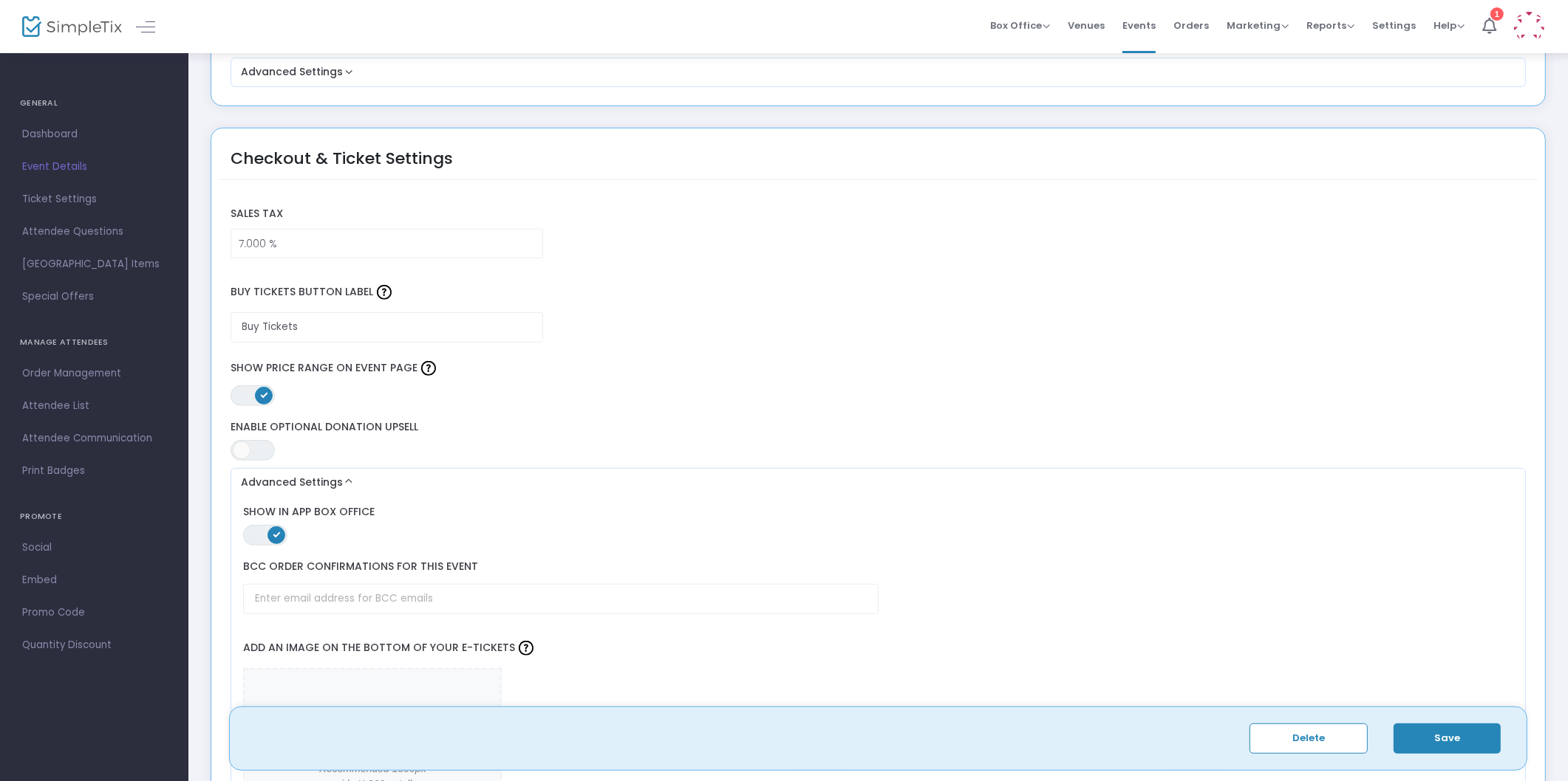
scroll to position [1010, 0]
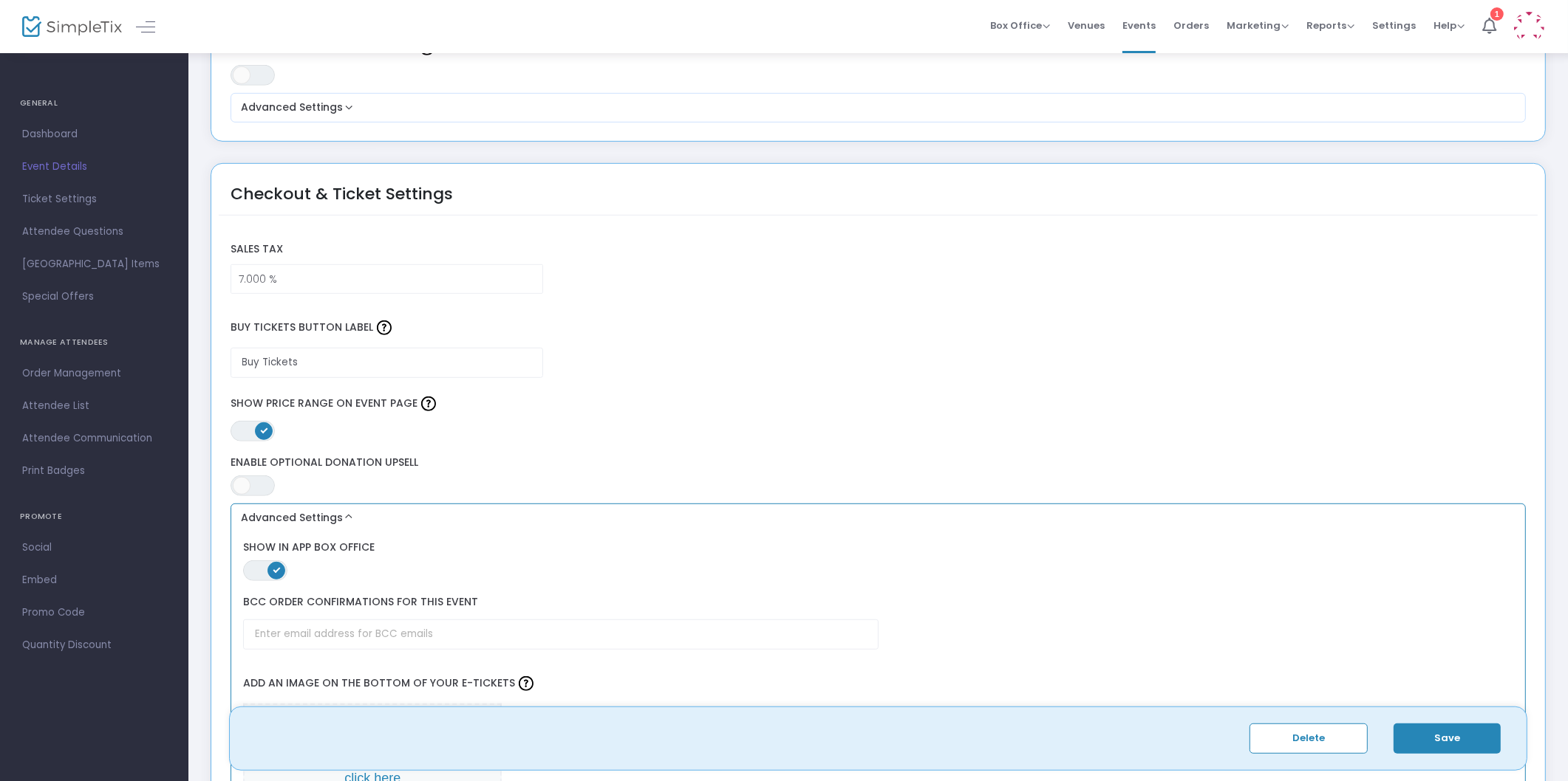
click at [333, 516] on button "Advanced Settings" at bounding box center [878, 519] width 1284 height 18
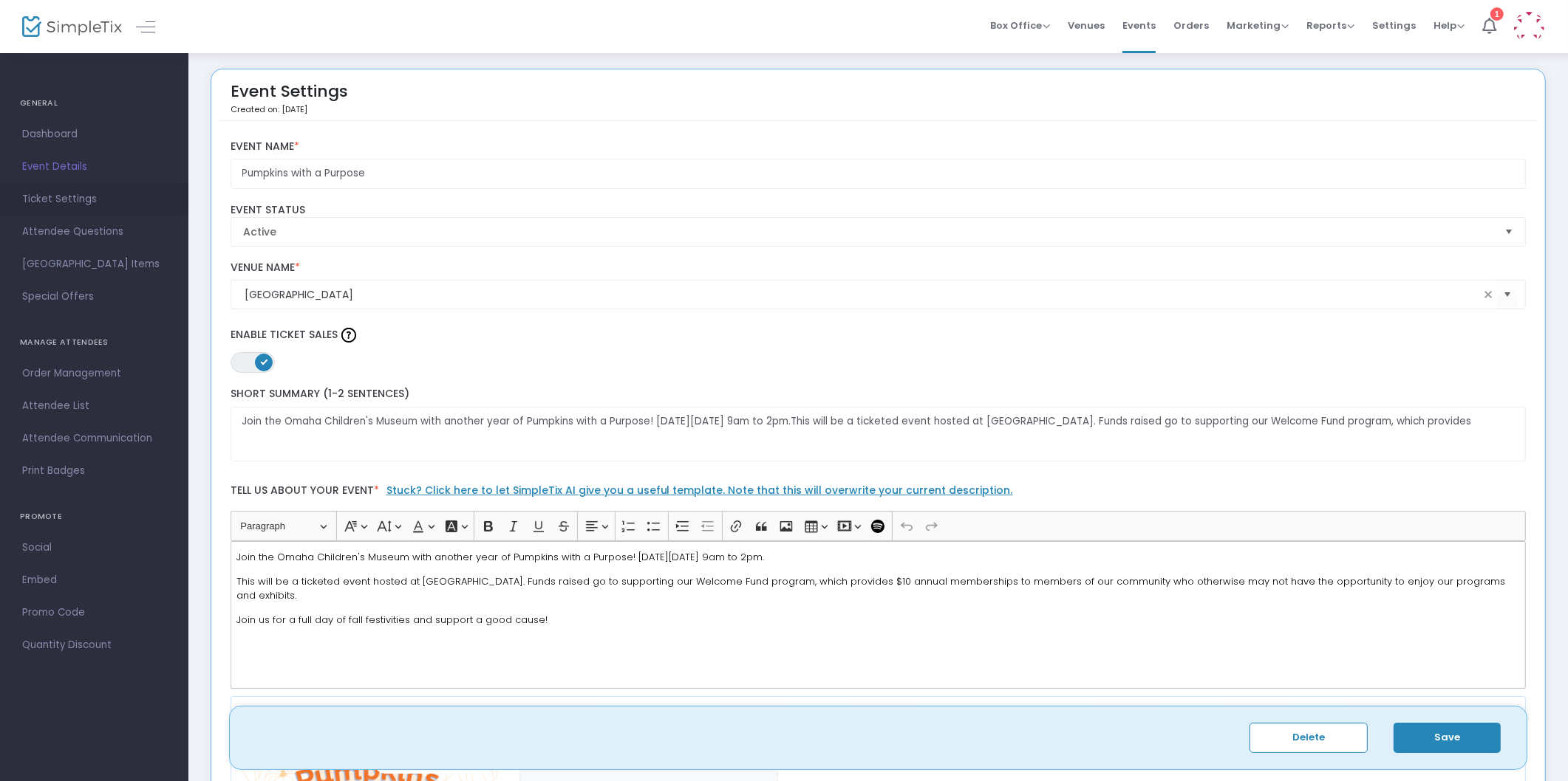
scroll to position [0, 0]
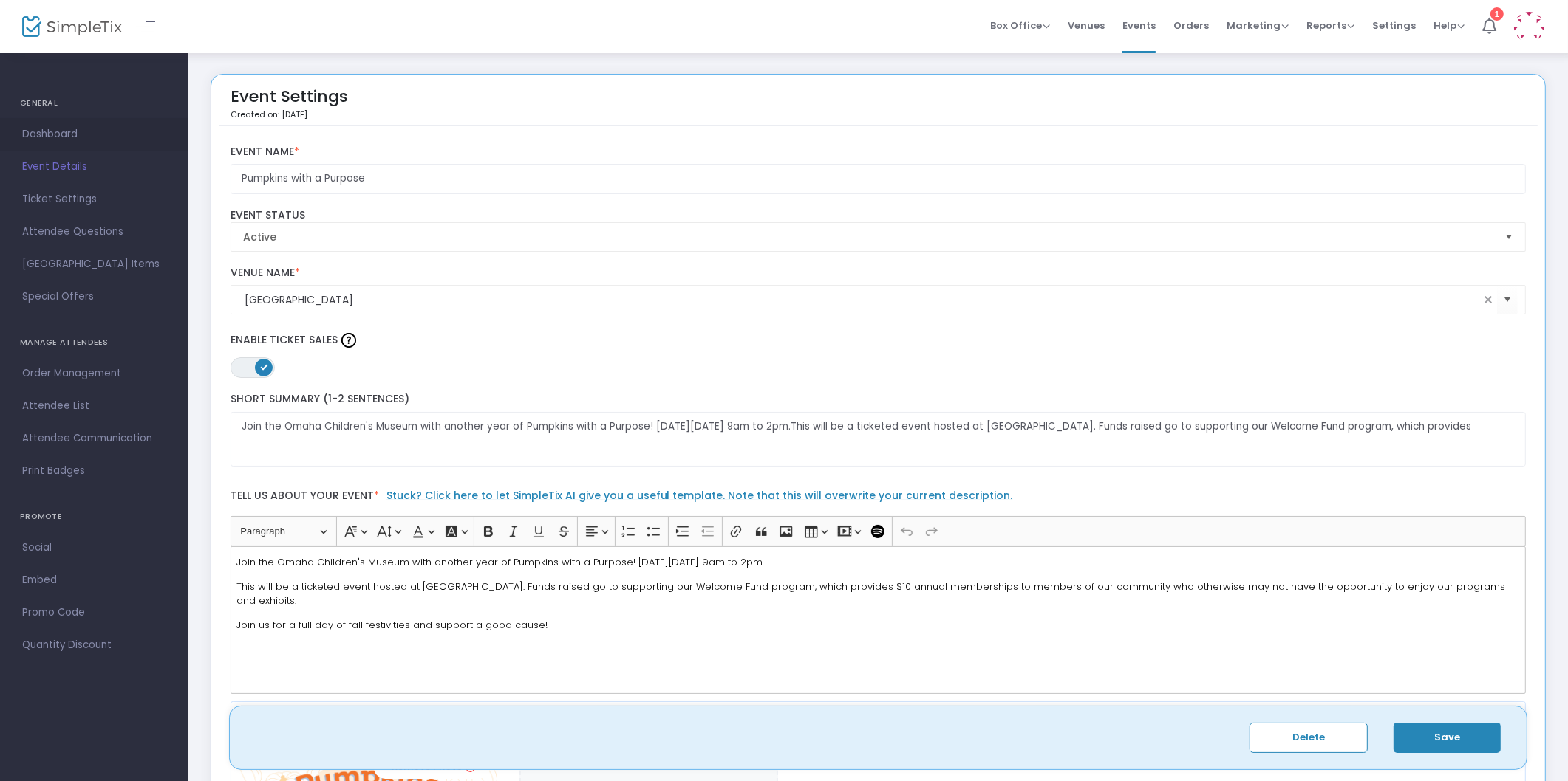
click at [67, 136] on span "Dashboard" at bounding box center [94, 134] width 144 height 19
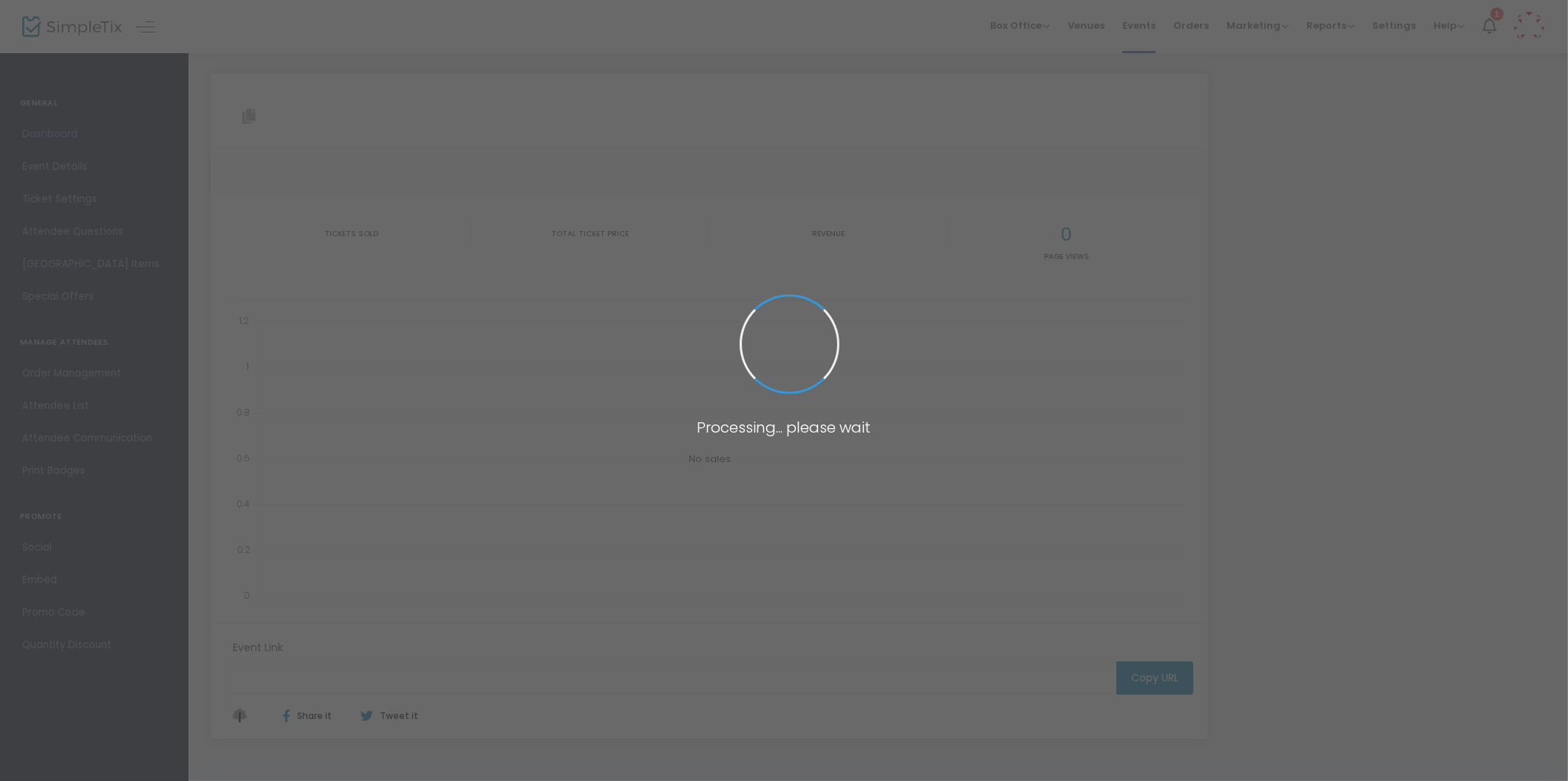
type input "https://www.simpletix.com/e/pumpkins-with-a-purpose-tickets-234212"
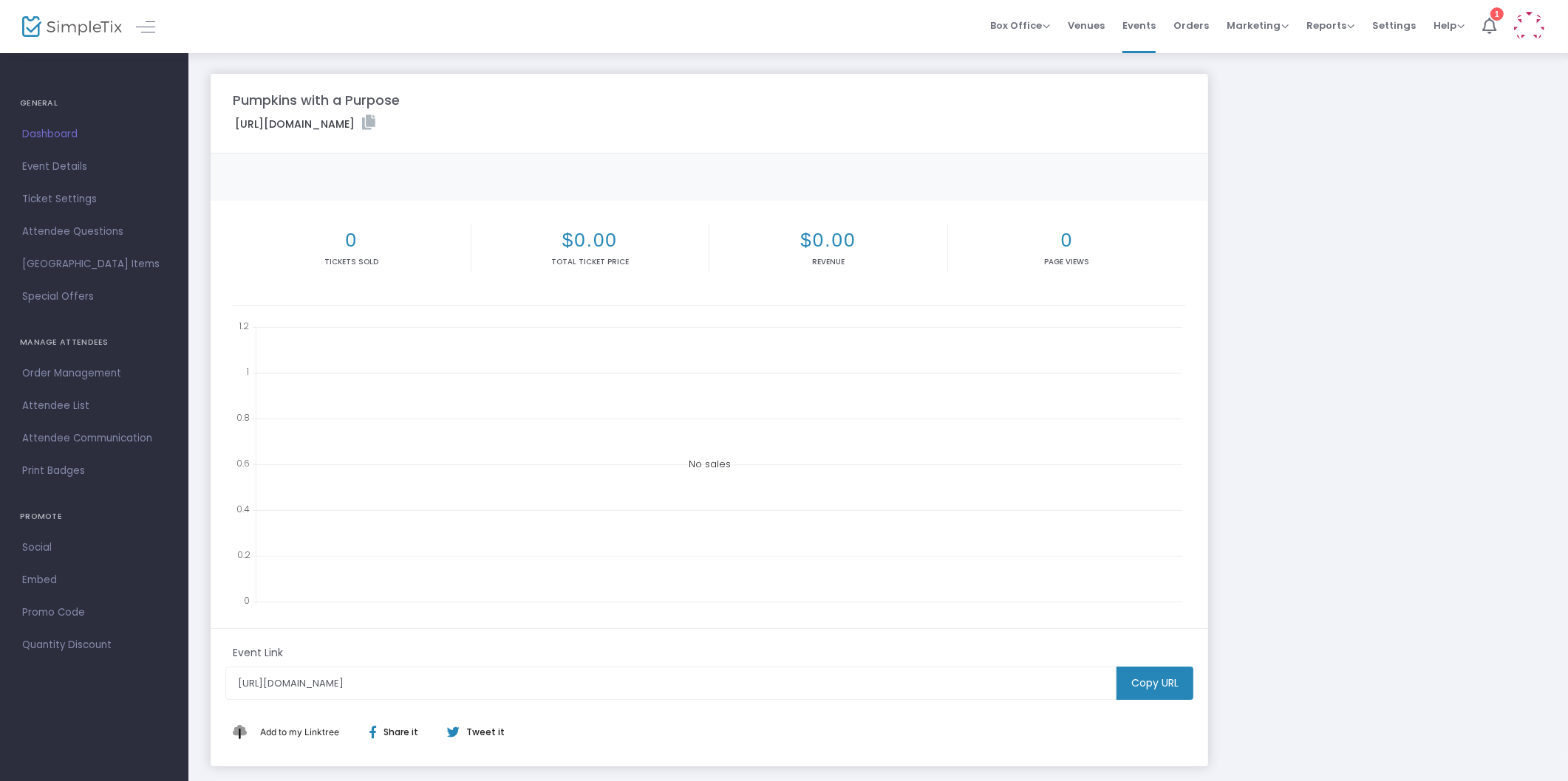
click at [58, 168] on body "Processing... please wait Box Office Sell Tickets Bookings Sell Season Pass Ven…" at bounding box center [784, 390] width 1568 height 781
click at [58, 168] on span "Event Details" at bounding box center [94, 167] width 144 height 19
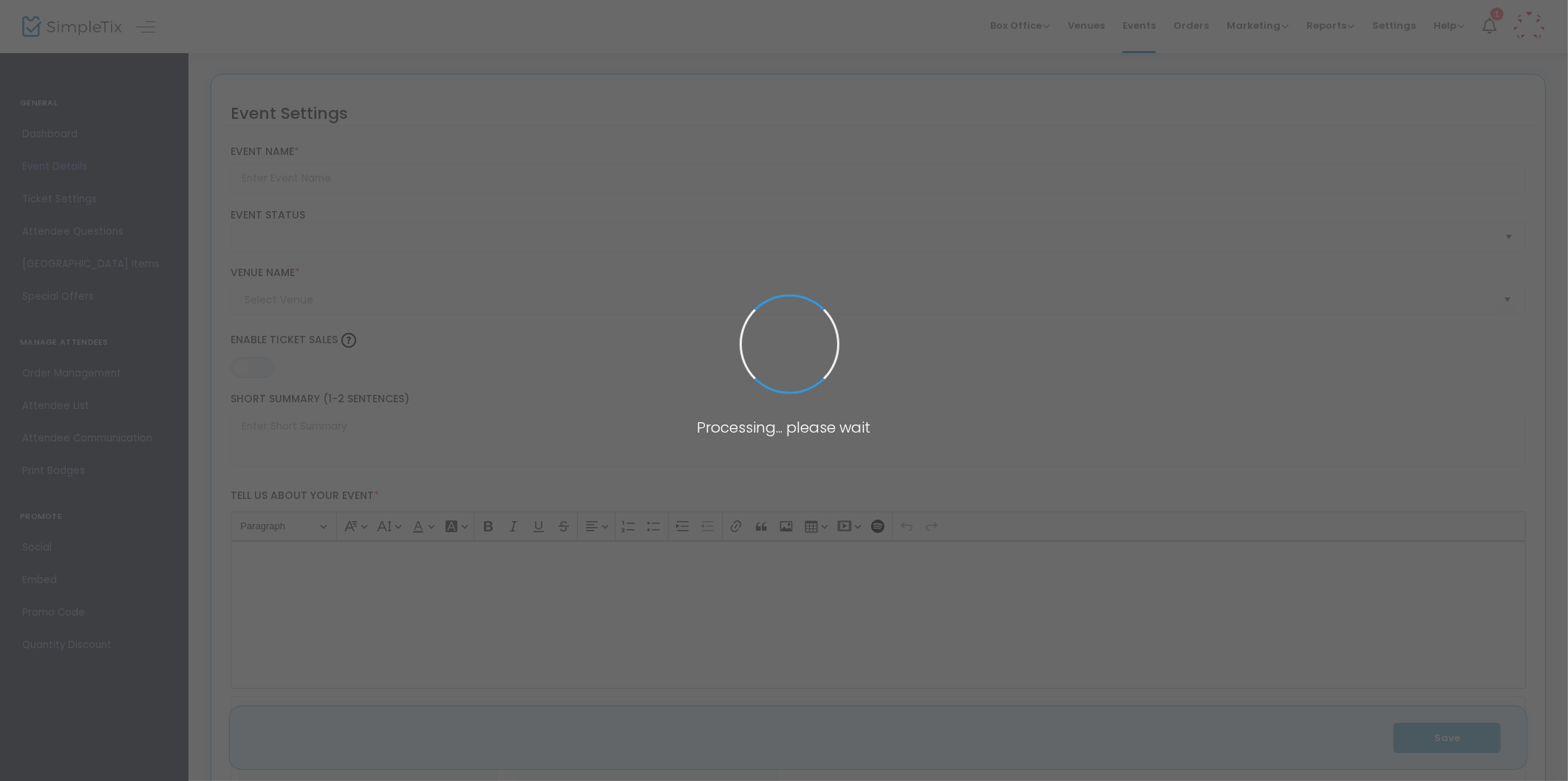
type input "Pumpkins with a Purpose"
type textarea "Join the Omaha Children's Museum with another year of Pumpkins with a Purpose! …"
type input "7.000 %"
type input "Buy Tickets"
type input "Omaha Children's Museum"
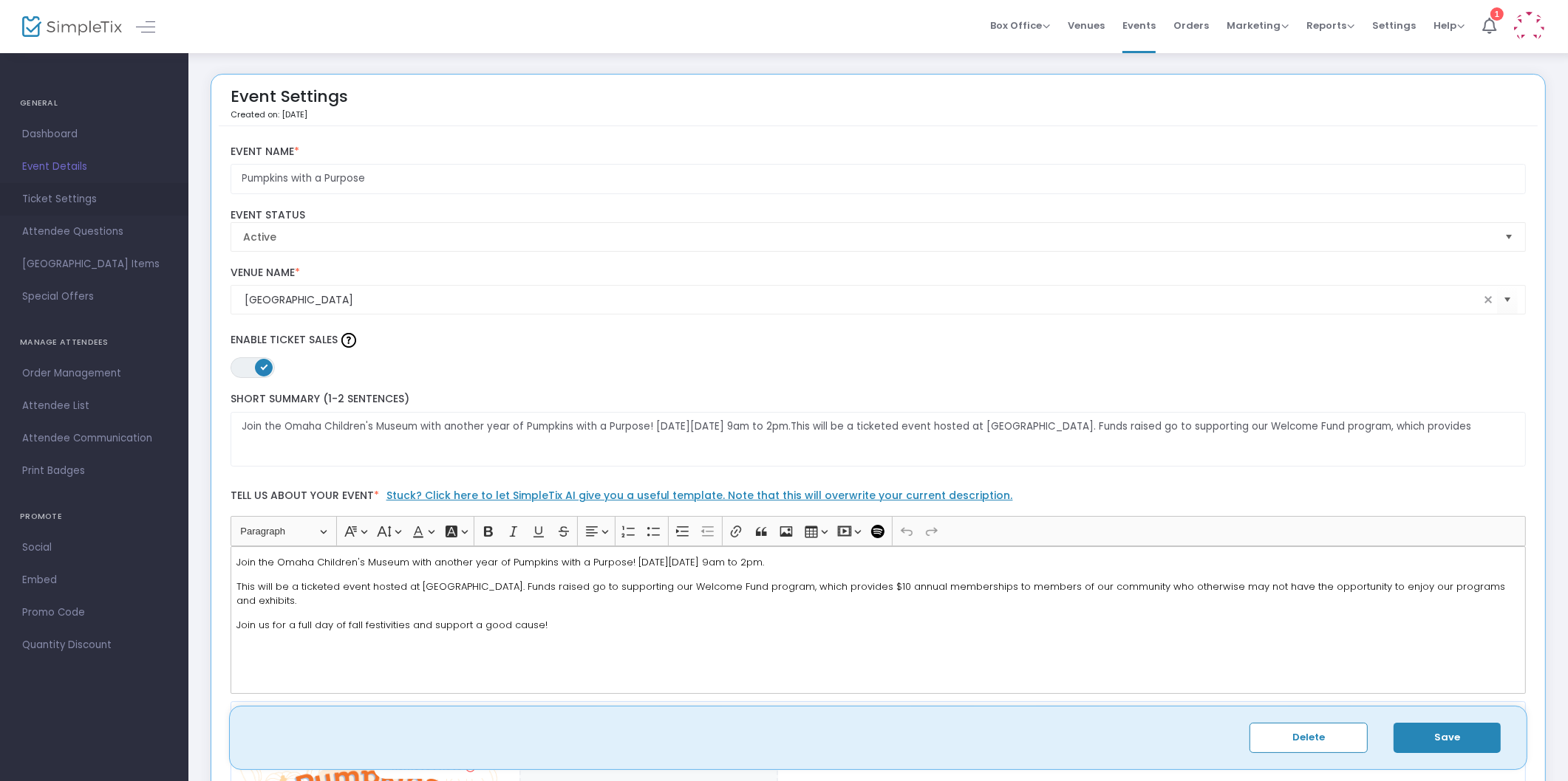
click at [100, 193] on span "Ticket Settings" at bounding box center [94, 199] width 144 height 19
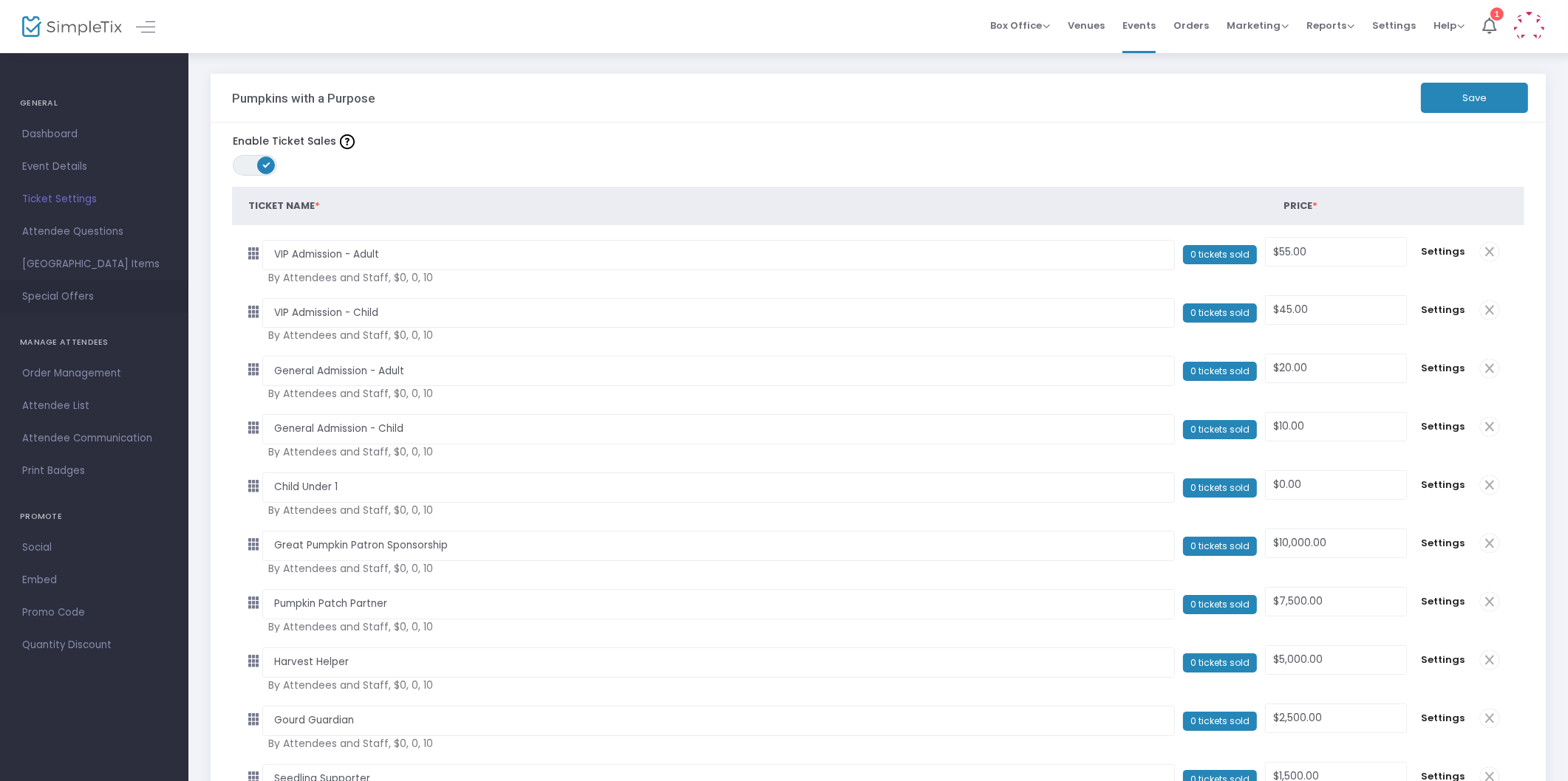
click at [64, 301] on span "Special Offers" at bounding box center [94, 297] width 144 height 19
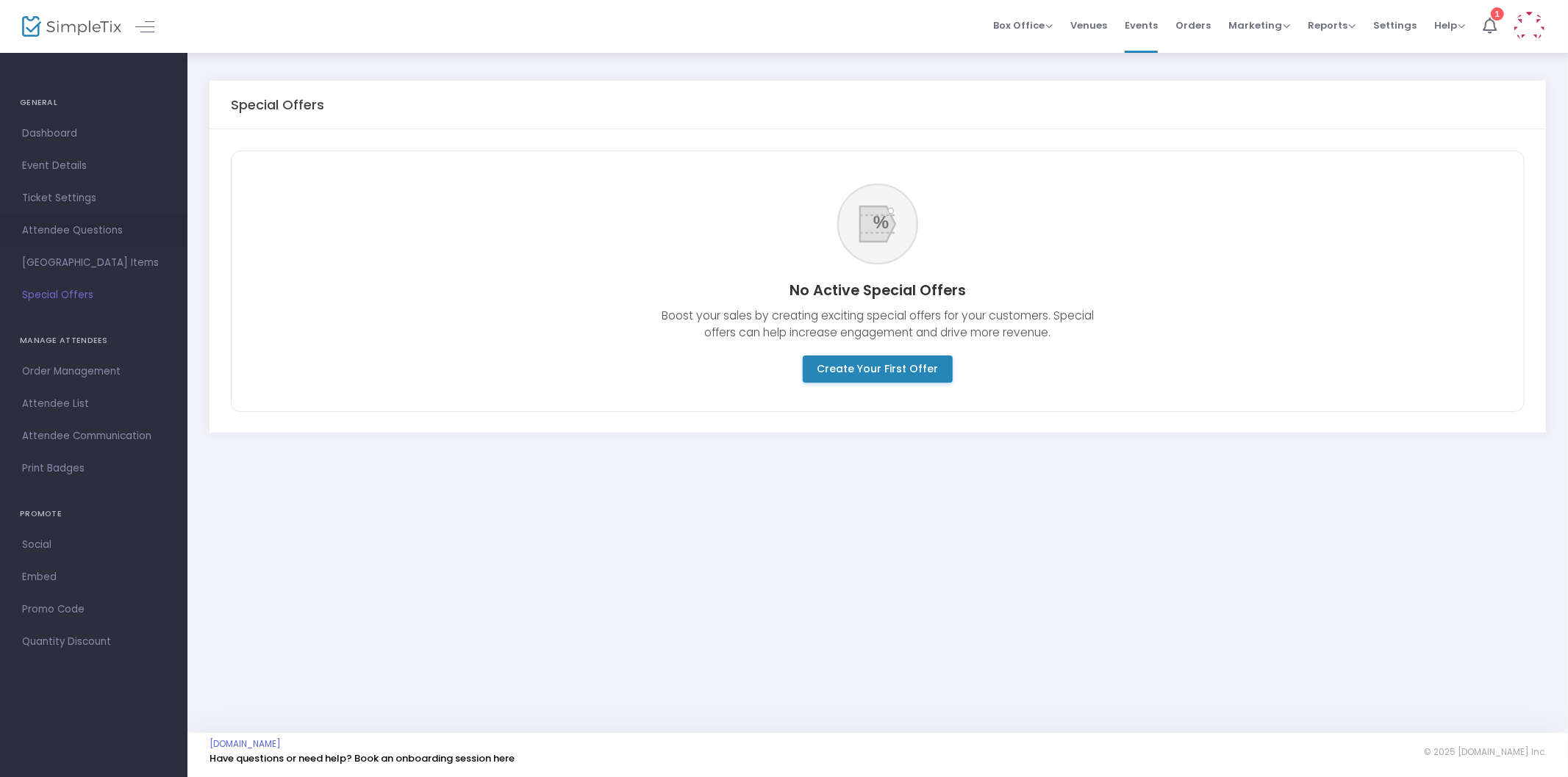
click at [89, 224] on span "Attendee Questions" at bounding box center [93, 231] width 143 height 19
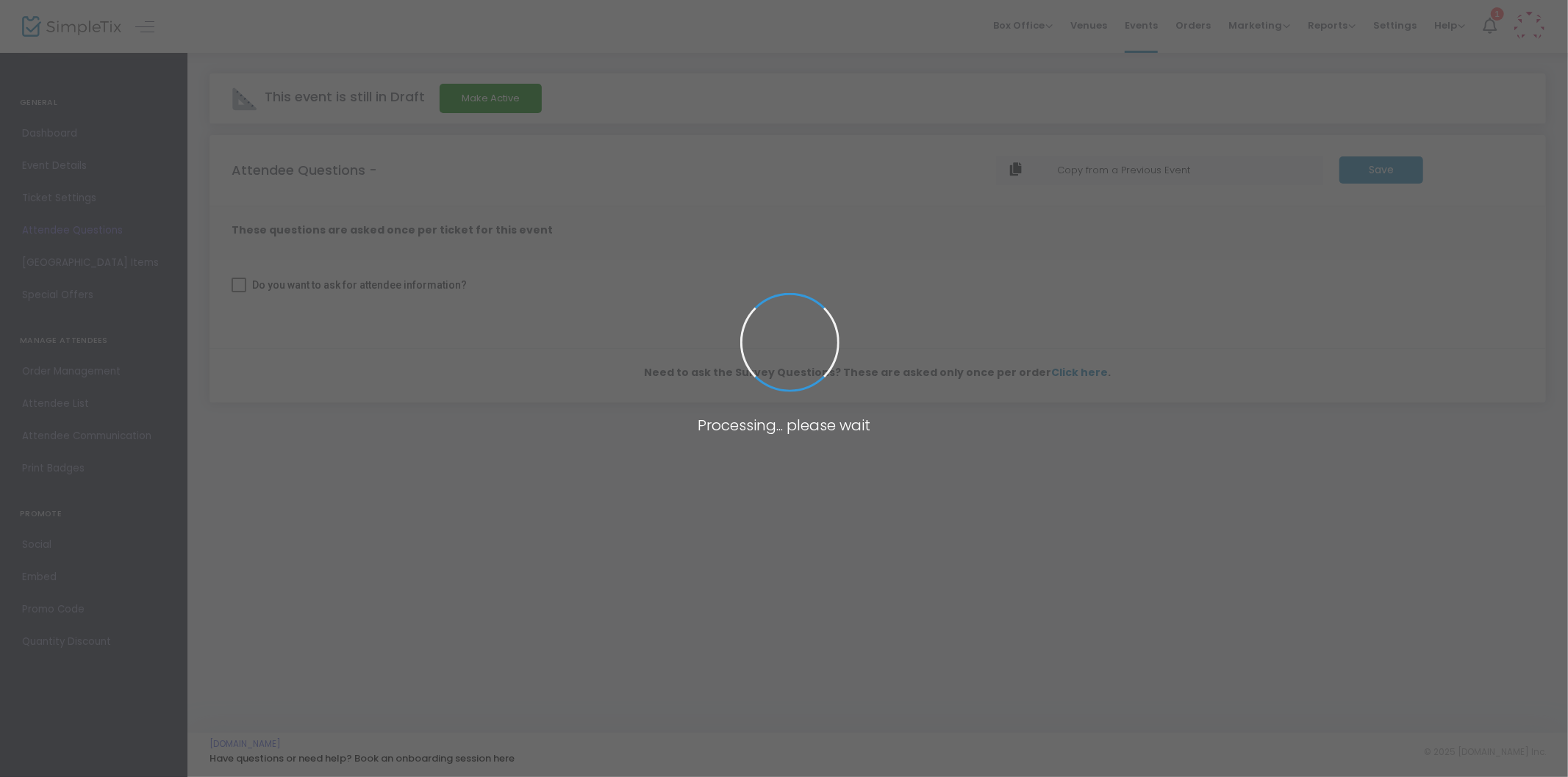
checkbox input "true"
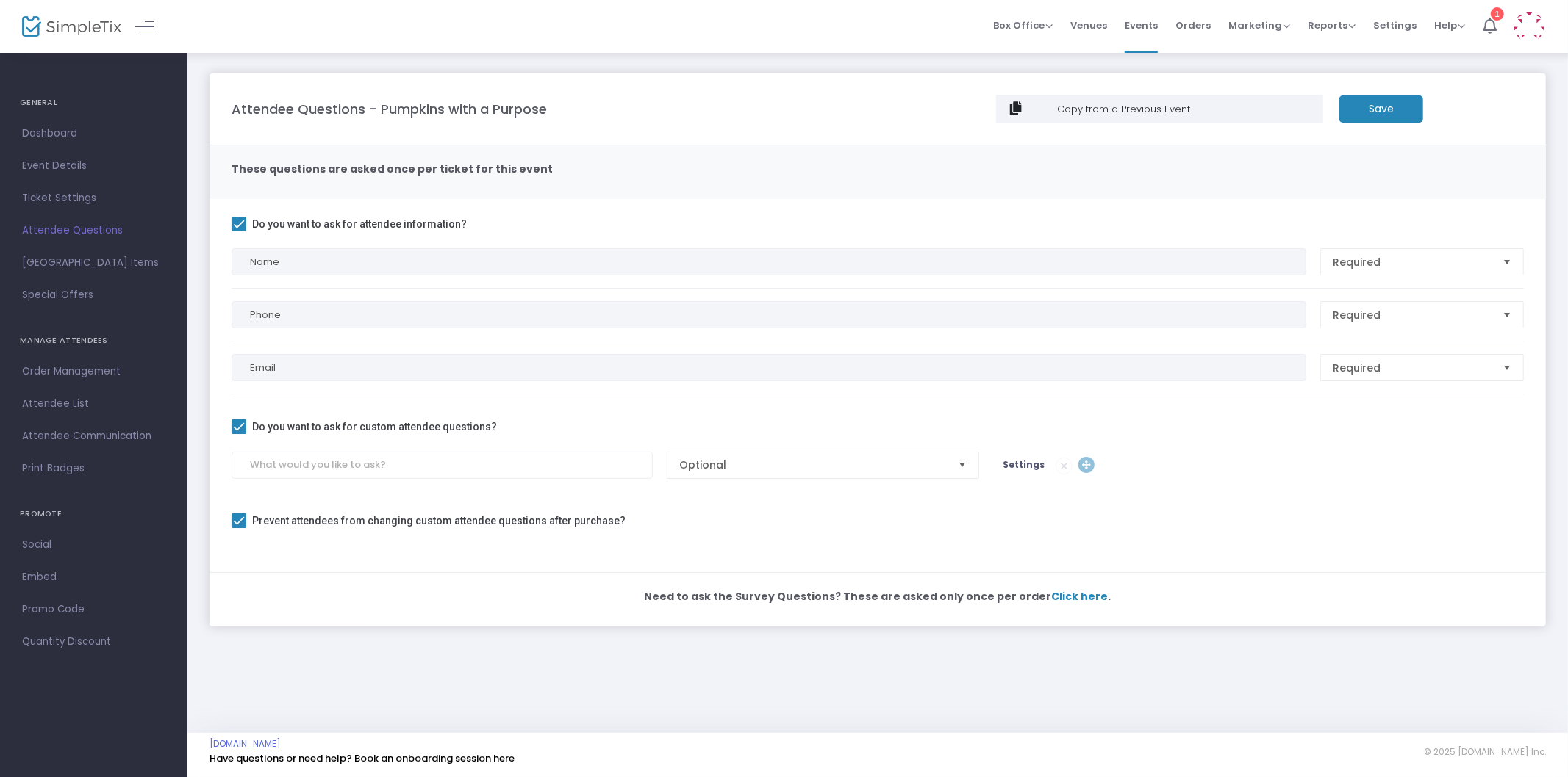
click at [249, 427] on label "Do you want to ask for custom attendee questions?" at bounding box center [364, 427] width 266 height 18
click at [239, 434] on input "Do you want to ask for custom attendee questions?" at bounding box center [238, 434] width 1 height 1
checkbox input "false"
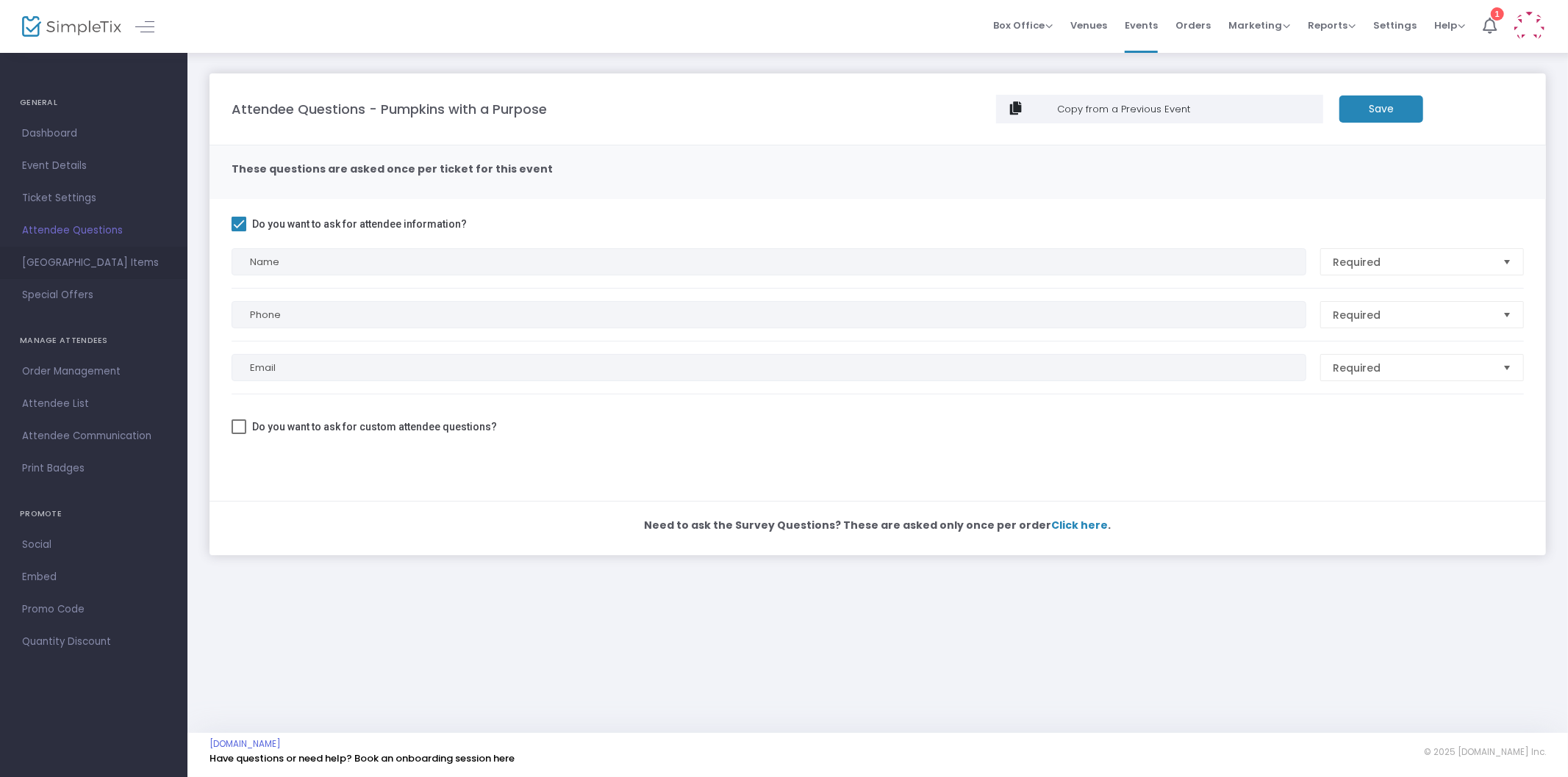
click at [55, 262] on span "Suggested Square Items" at bounding box center [93, 263] width 143 height 19
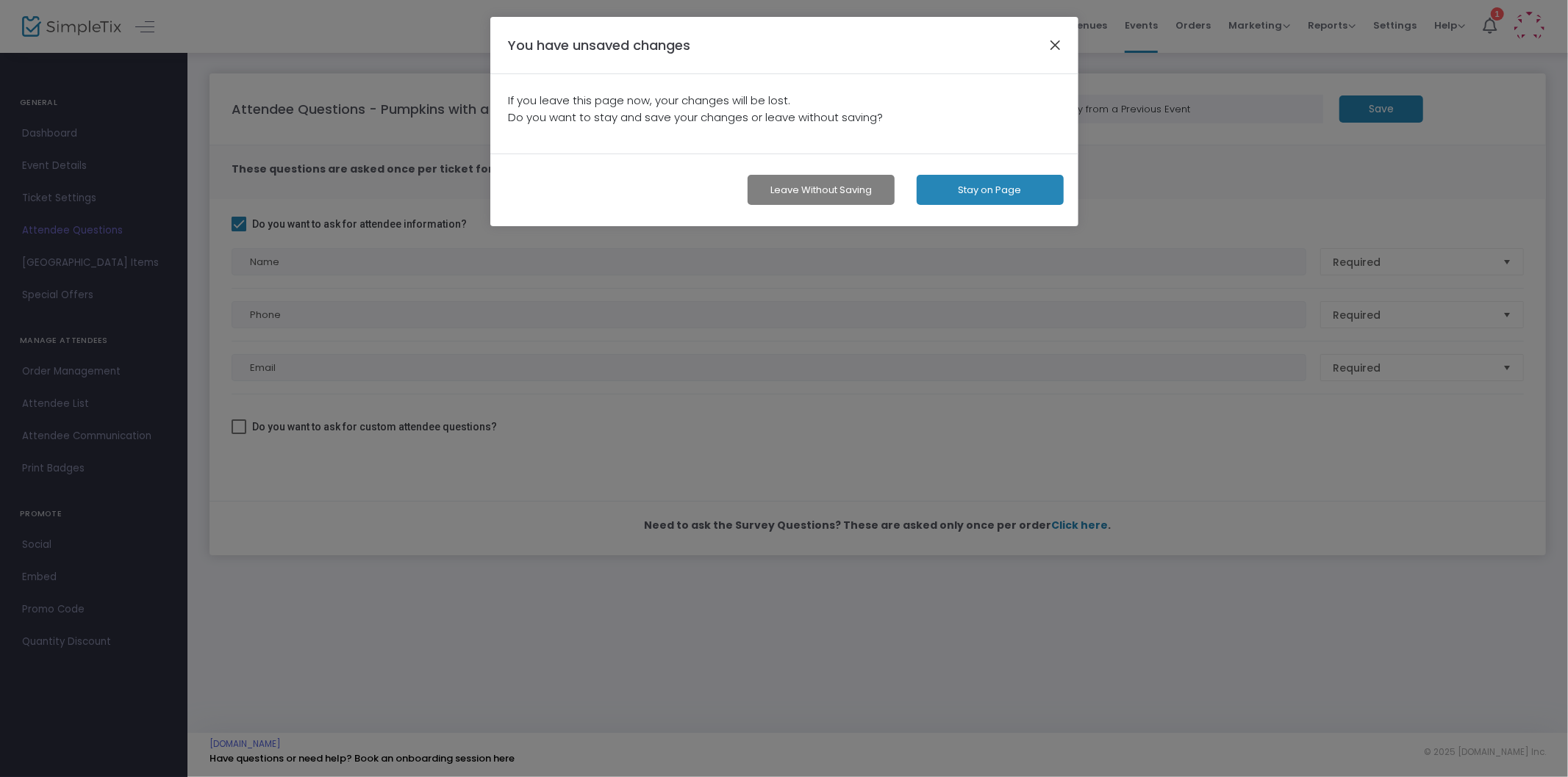
click at [1049, 45] on button "button" at bounding box center [1055, 45] width 19 height 19
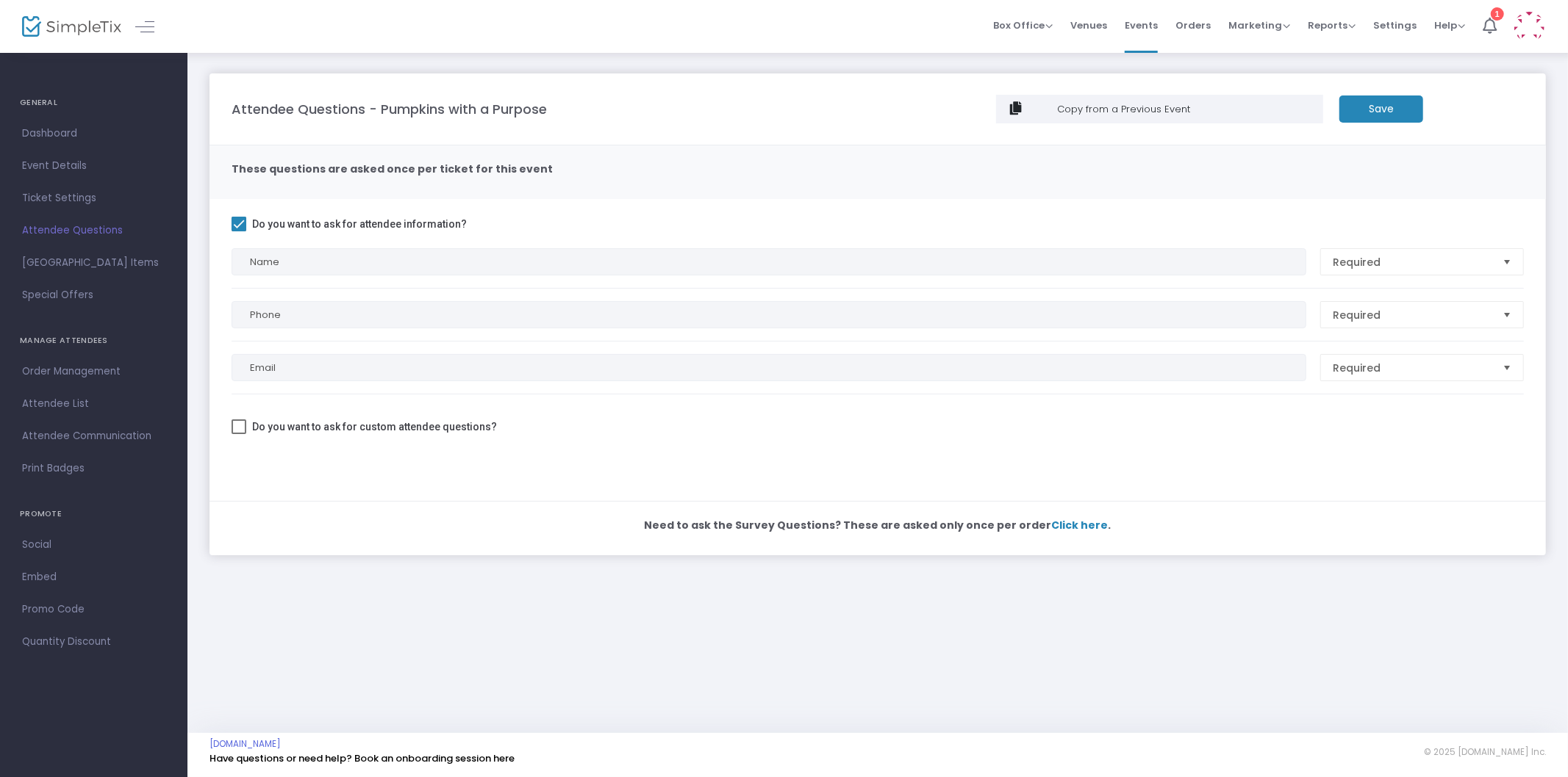
click at [1369, 112] on m-button "Save" at bounding box center [1381, 109] width 84 height 27
click at [100, 268] on span "Suggested Square Items" at bounding box center [93, 263] width 143 height 19
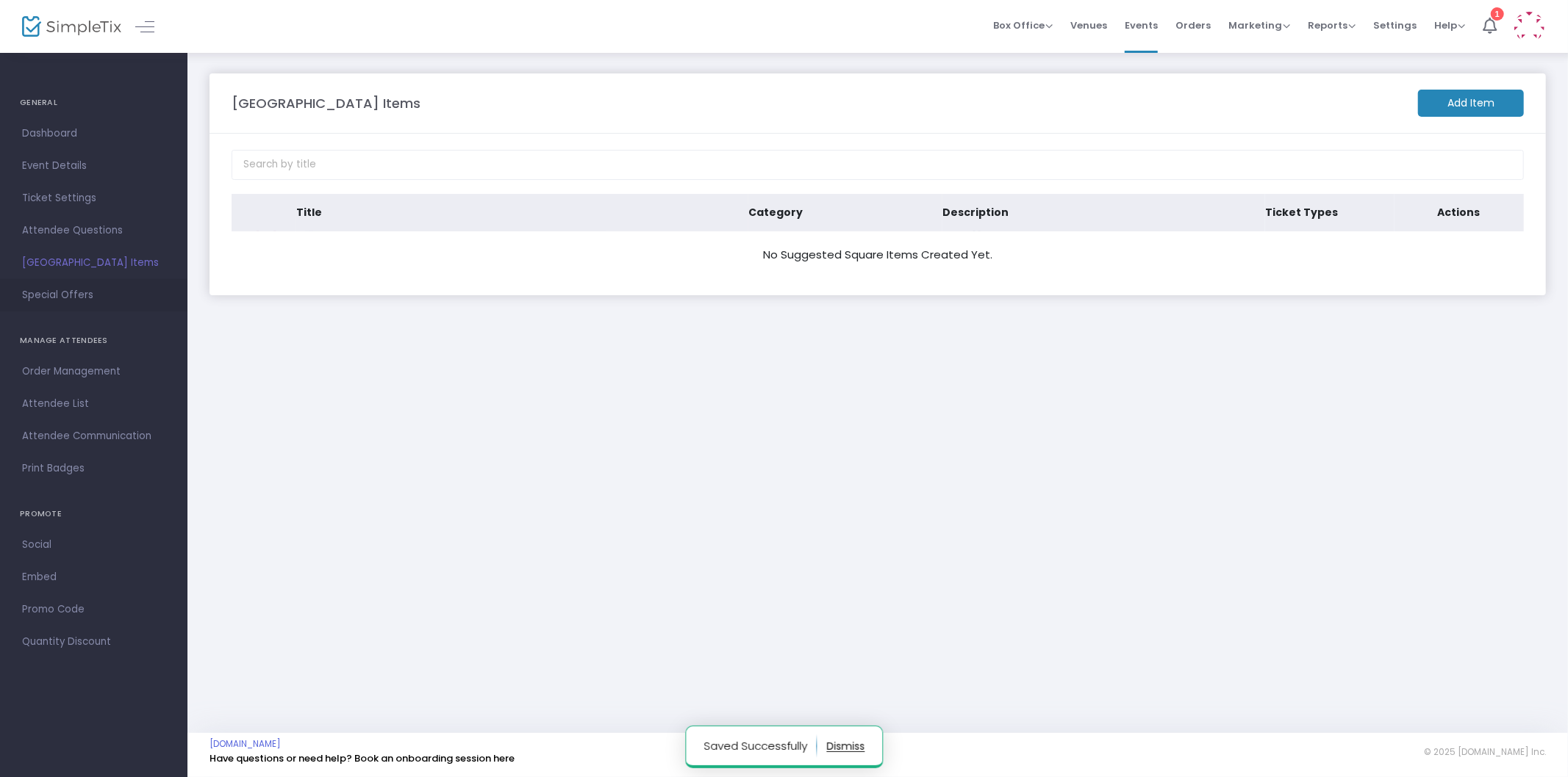
click at [99, 288] on span "Special Offers" at bounding box center [93, 296] width 143 height 19
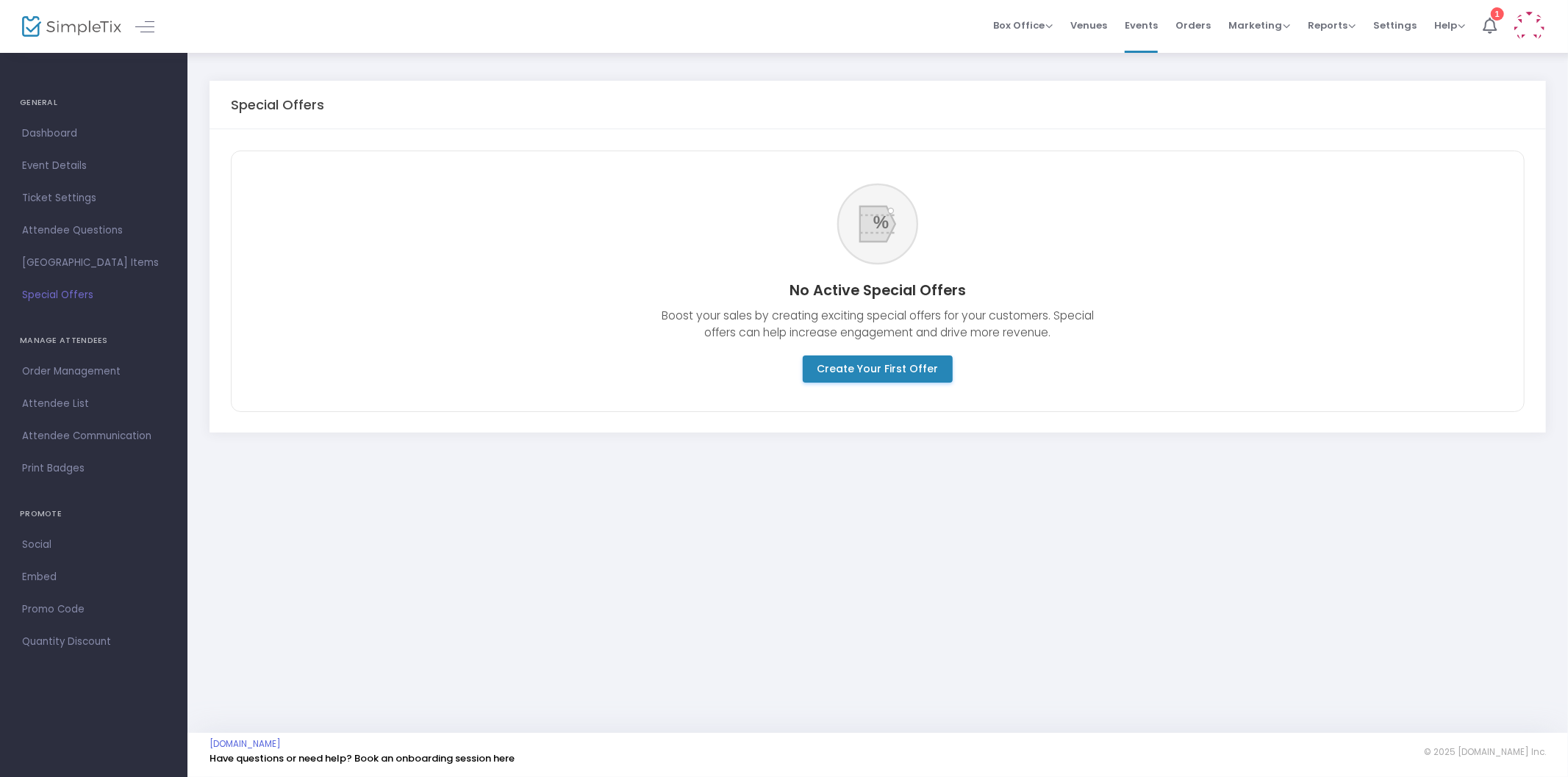
click at [104, 372] on span "Order Management" at bounding box center [93, 372] width 143 height 19
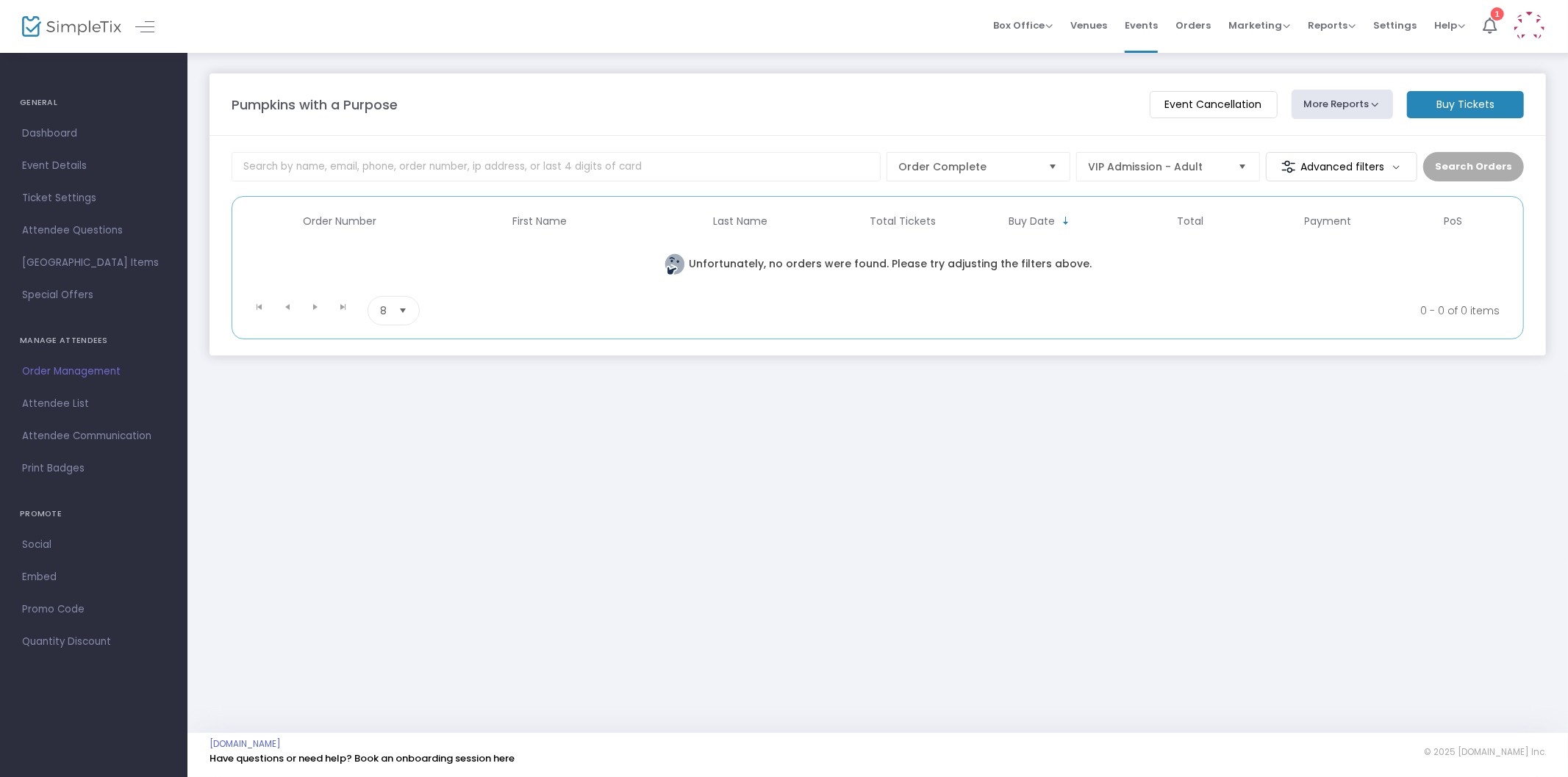
click at [74, 137] on span "Dashboard" at bounding box center [93, 134] width 143 height 19
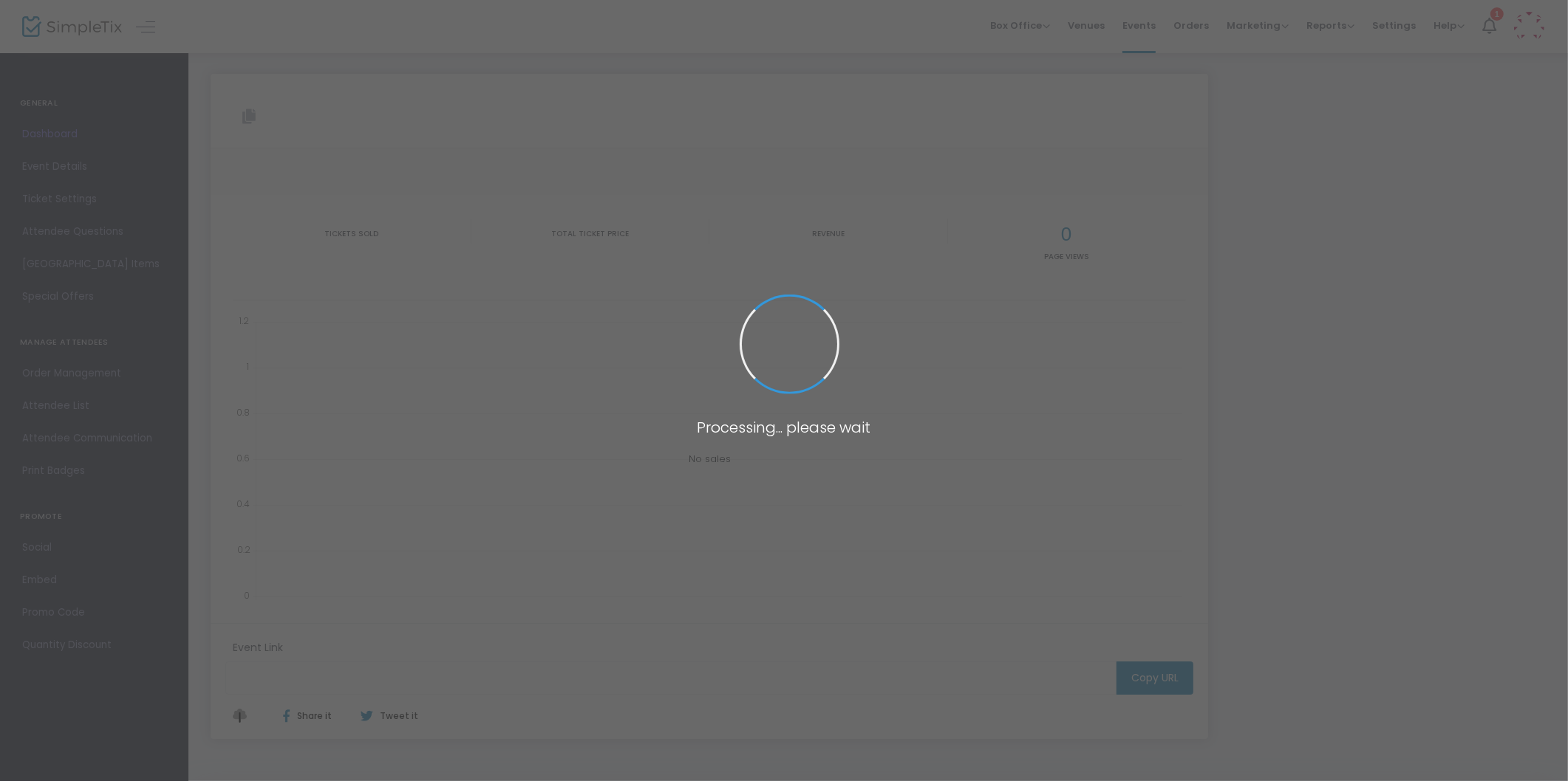
type input "https://www.simpletix.com/e/pumpkins-with-a-purpose-tickets-234212"
click at [76, 166] on span at bounding box center [784, 390] width 1568 height 781
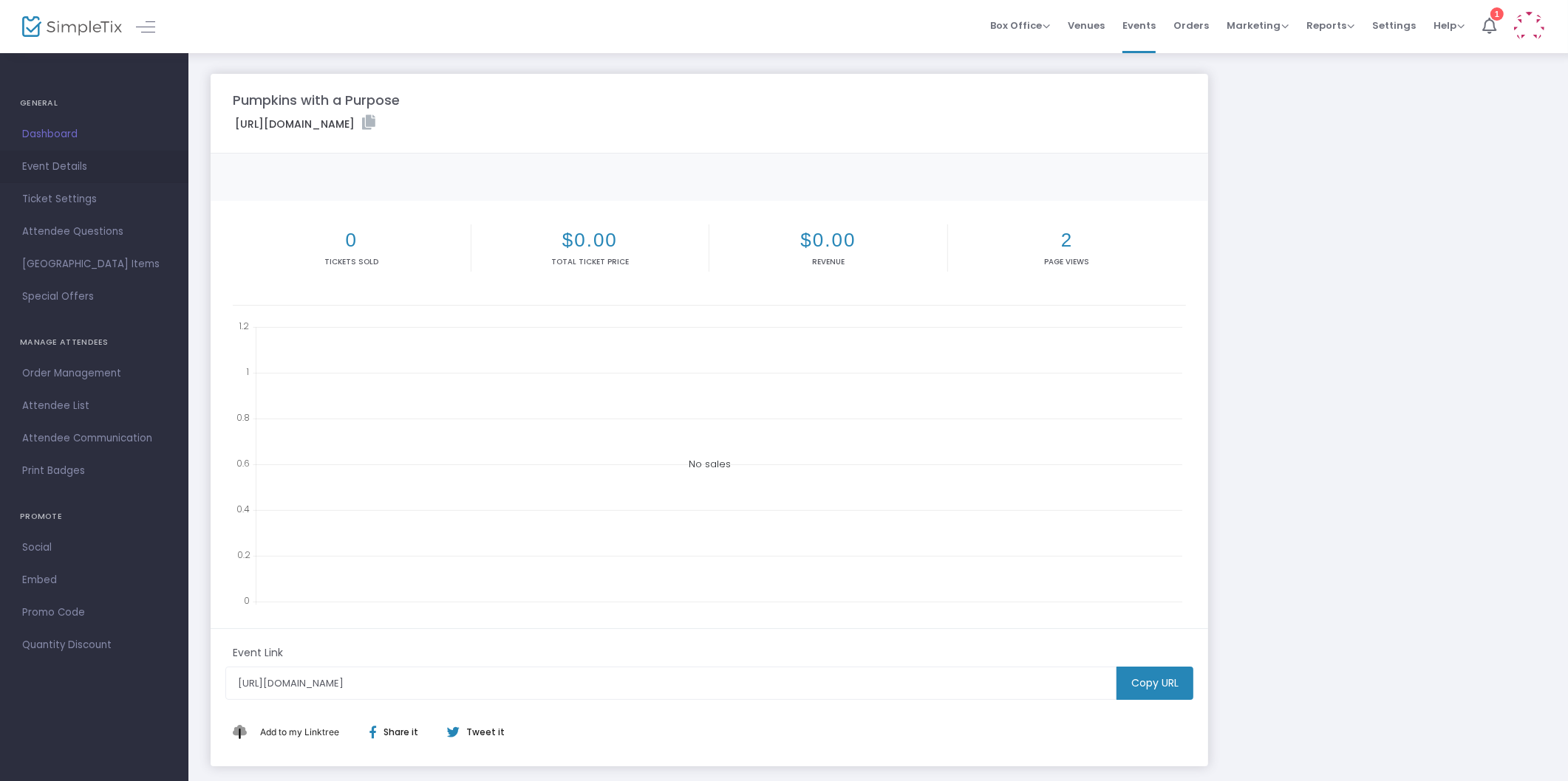
click at [78, 164] on span "Event Details" at bounding box center [94, 167] width 144 height 19
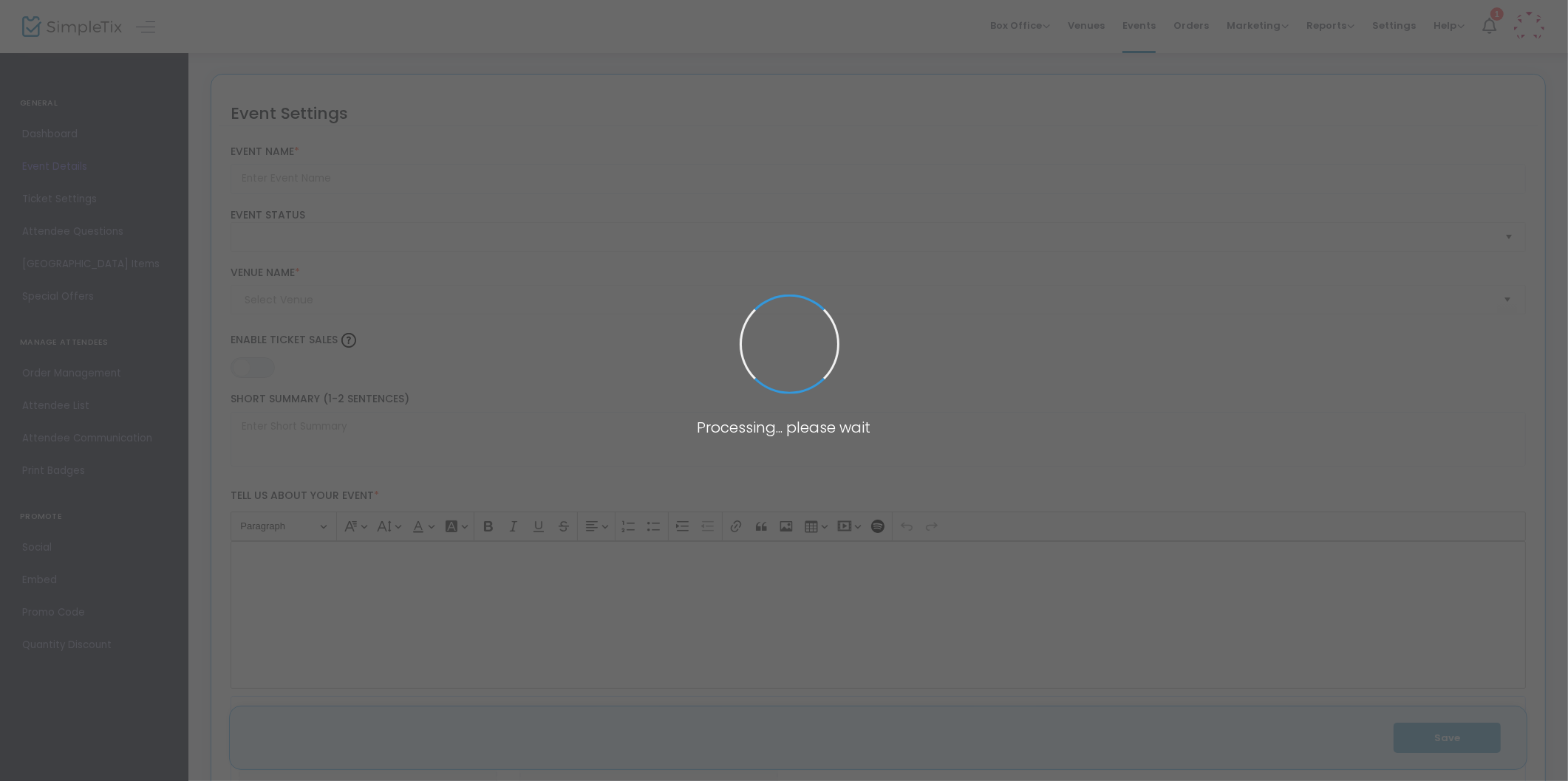
type input "Pumpkins with a Purpose"
type textarea "Join the Omaha Children's Museum with another year of Pumpkins with a Purpose! …"
type input "7.000 %"
type input "Buy Tickets"
type input "Omaha Children's Museum"
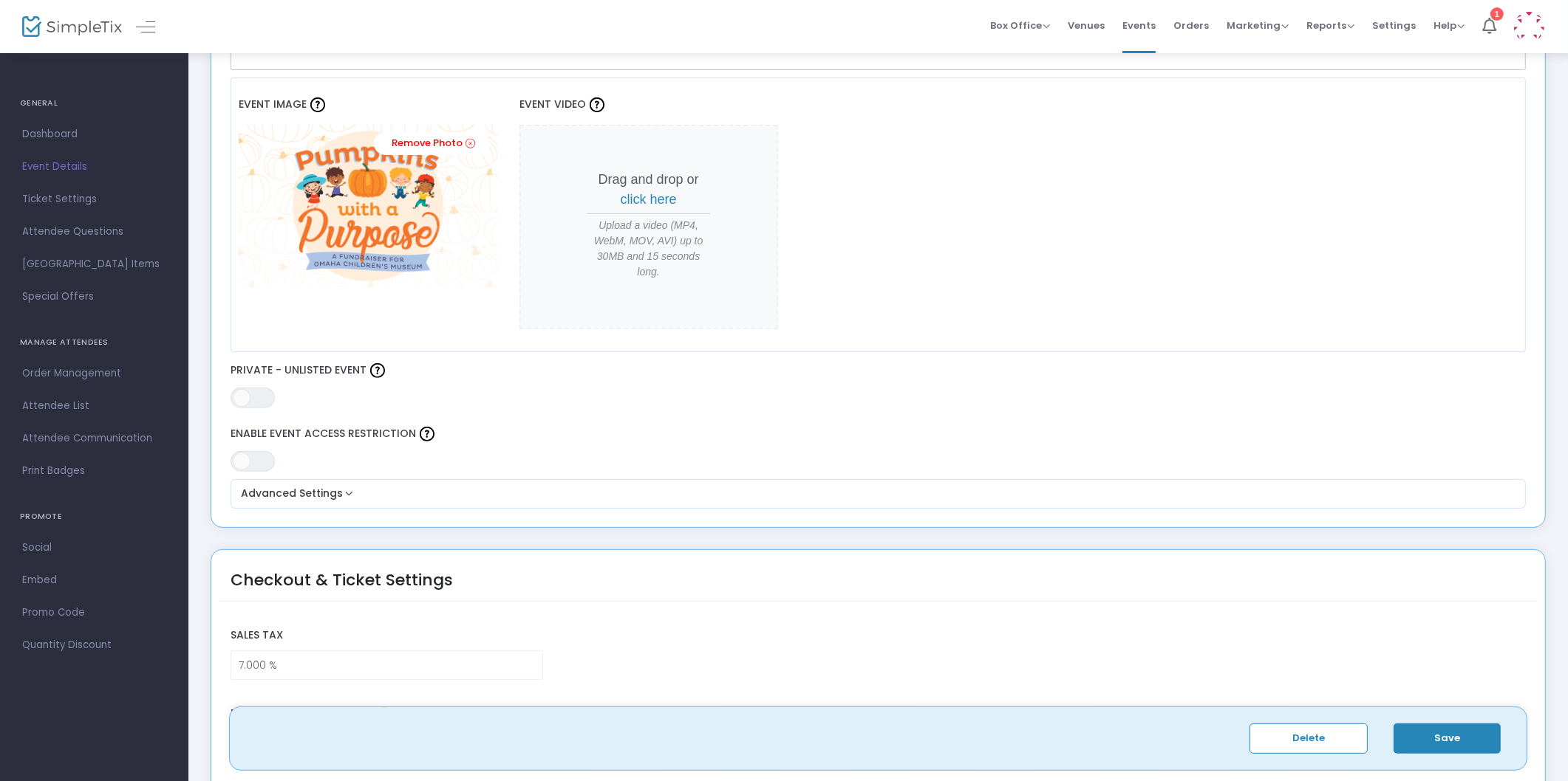
scroll to position [655, 0]
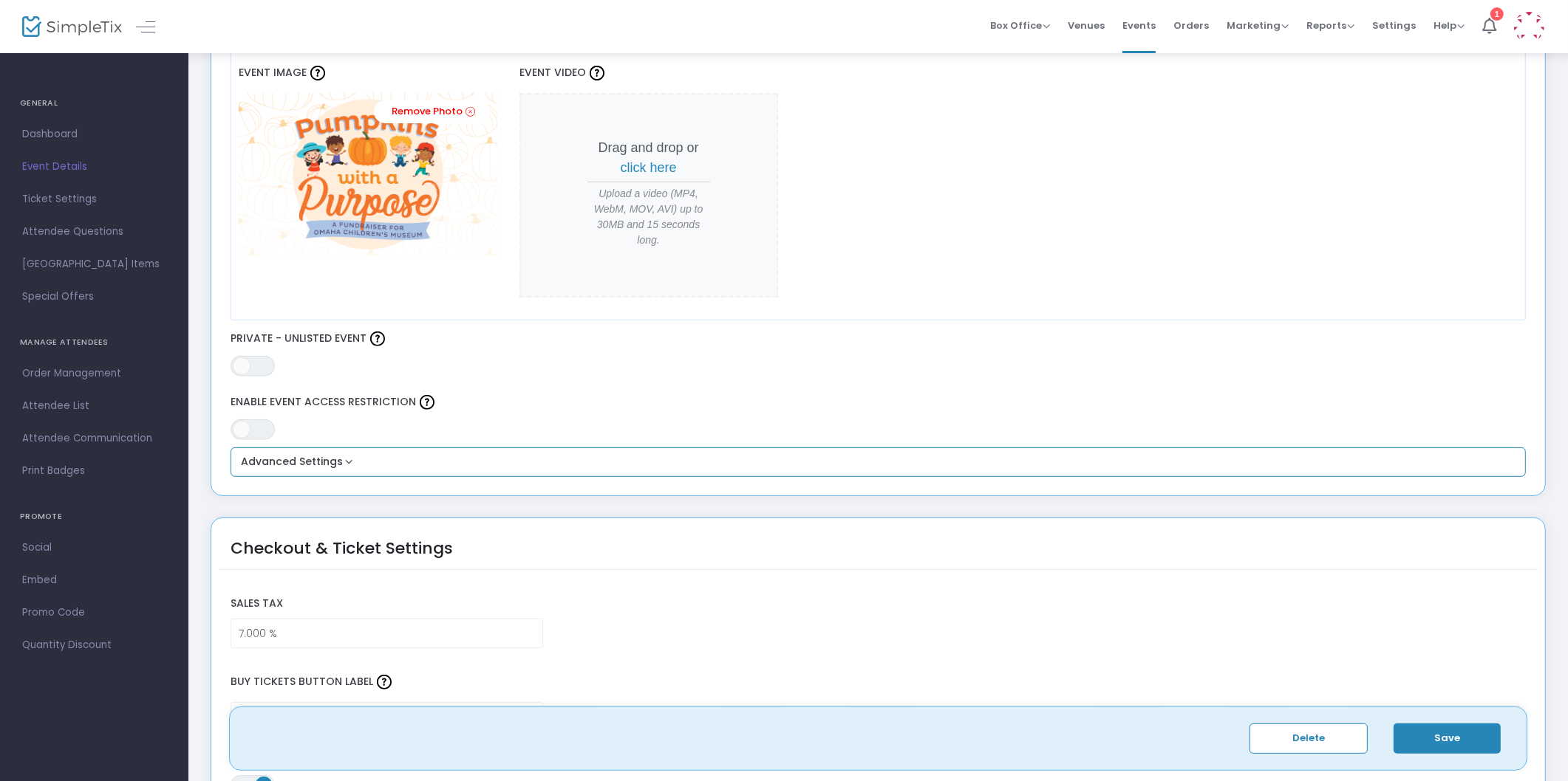
click at [344, 456] on button "Advanced Settings" at bounding box center [878, 463] width 1284 height 18
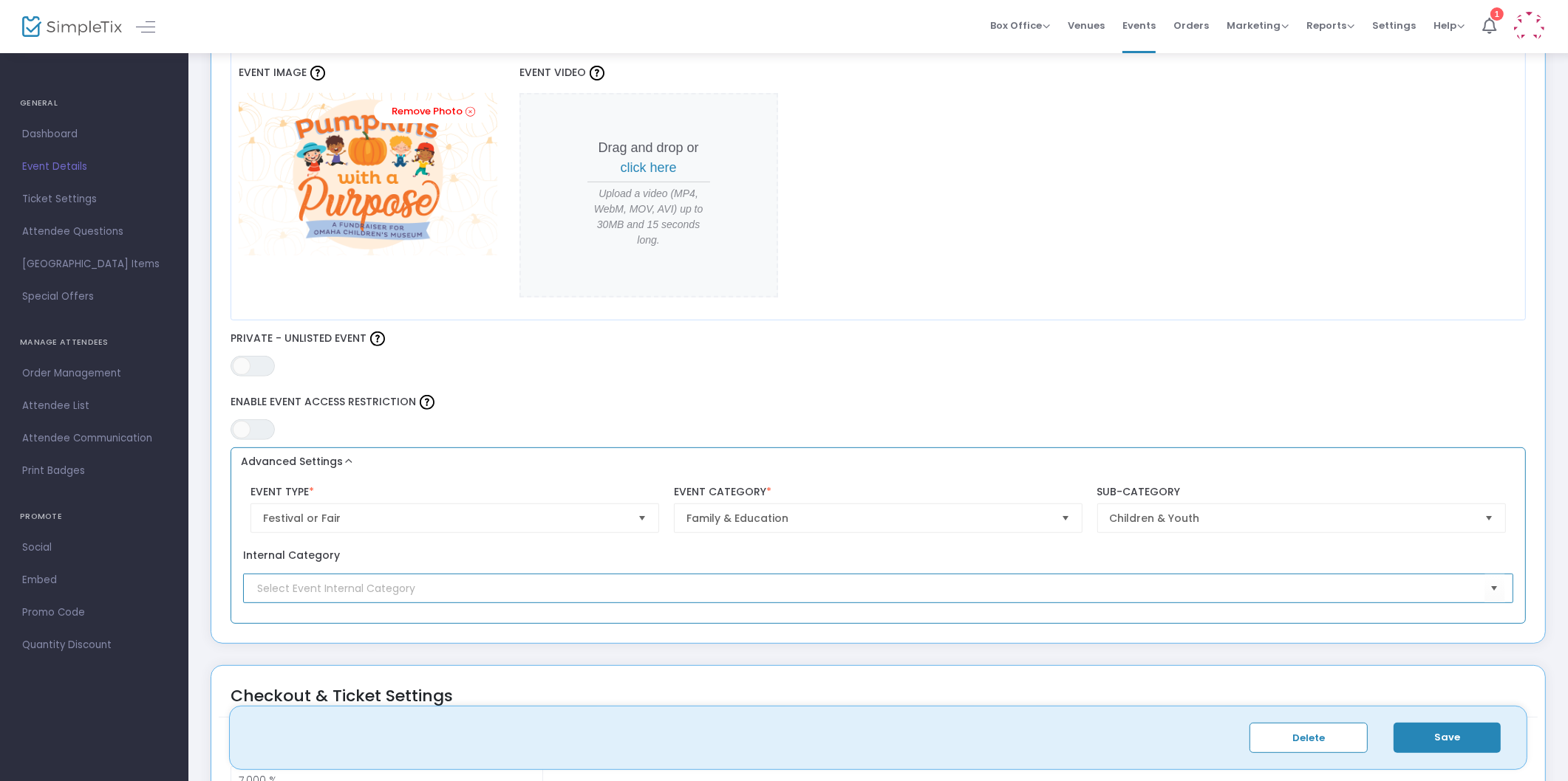
click at [619, 582] on input at bounding box center [870, 589] width 1226 height 16
click at [1093, 604] on div "Internal Category" at bounding box center [878, 576] width 1284 height 71
click at [1503, 588] on span "Select" at bounding box center [1494, 589] width 24 height 24
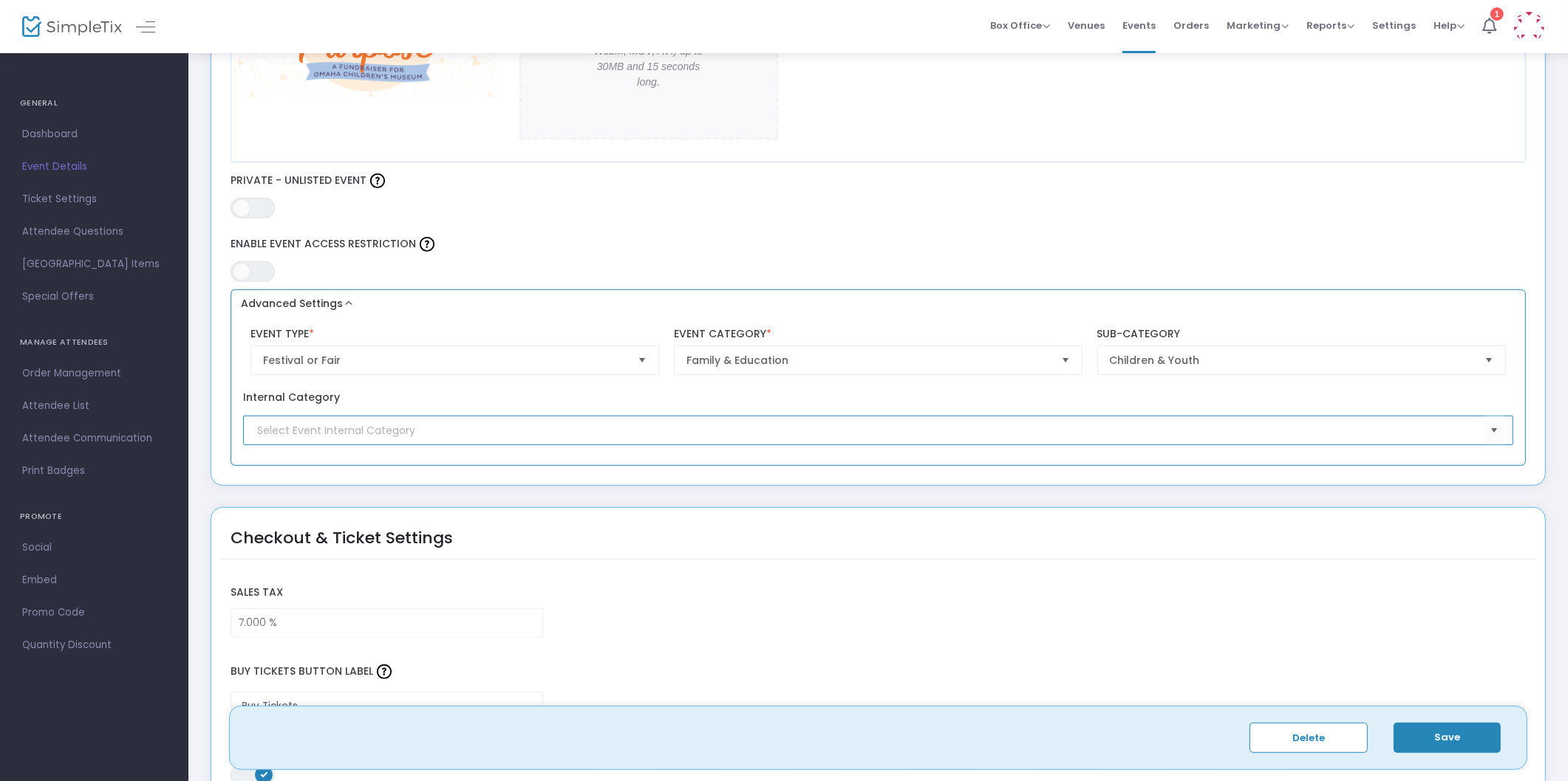
scroll to position [820, 0]
